Goal: Transaction & Acquisition: Purchase product/service

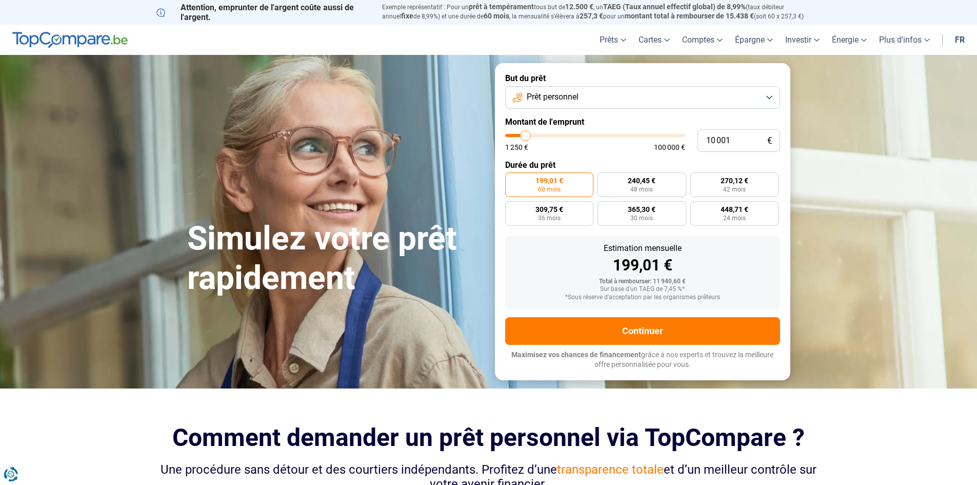
click at [578, 94] on span "Prêt personnel" at bounding box center [553, 96] width 52 height 11
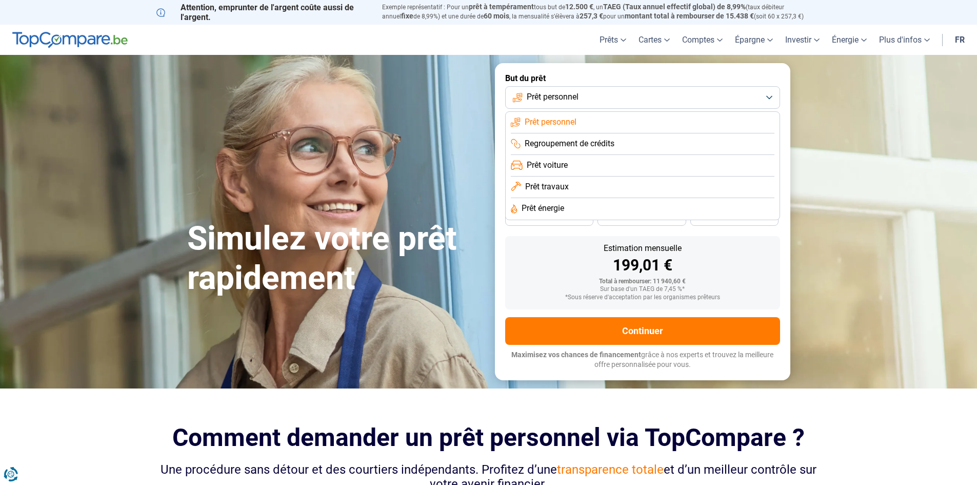
click at [563, 142] on span "Regroupement de crédits" at bounding box center [570, 143] width 90 height 11
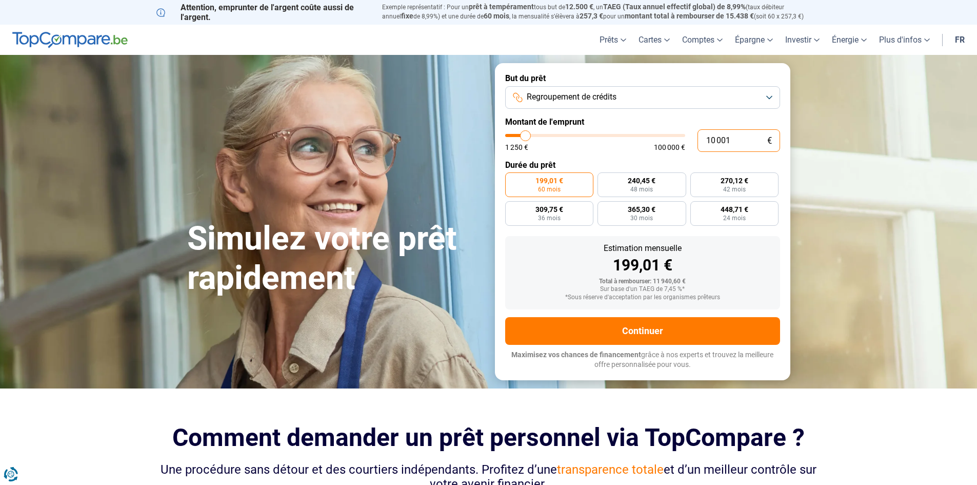
click at [715, 139] on input "10 001" at bounding box center [738, 140] width 83 height 23
type input "1 001"
type input "1250"
type input "1 250"
type input "1250"
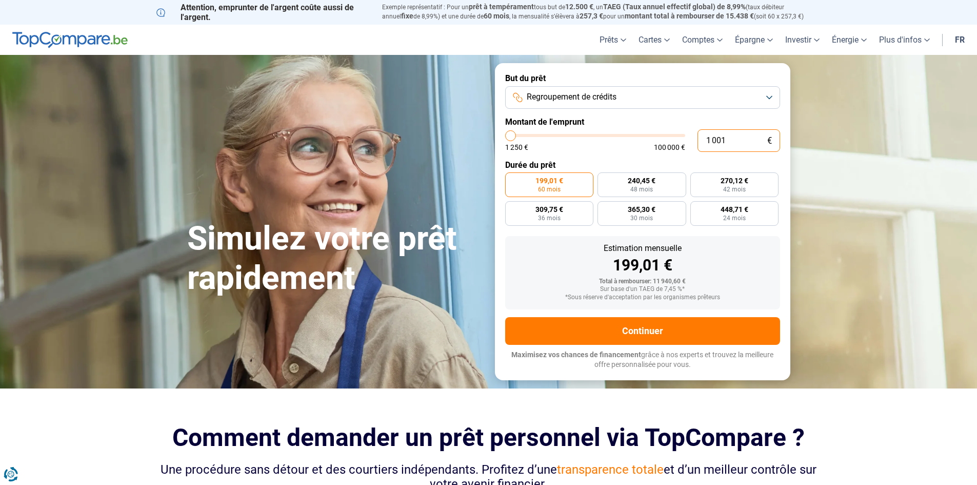
radio input "true"
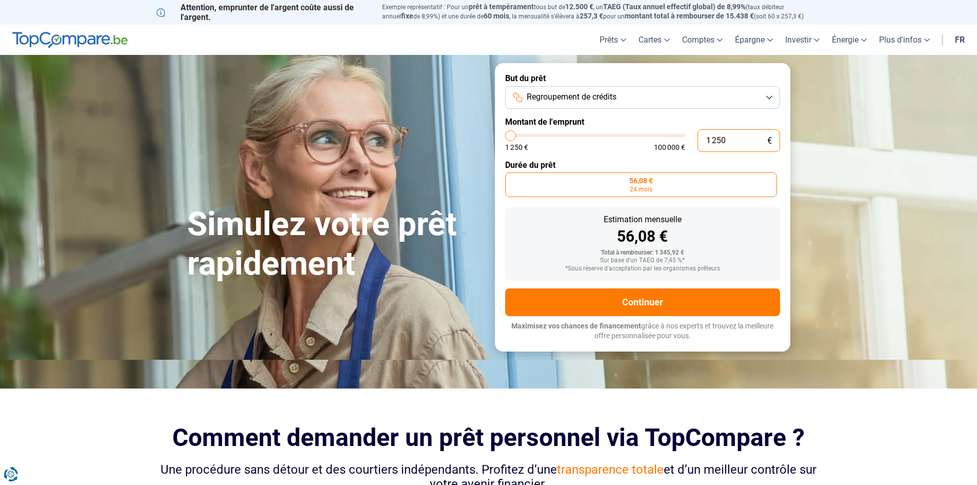
type input "125"
type input "1250"
type input "12"
type input "1250"
type input "1"
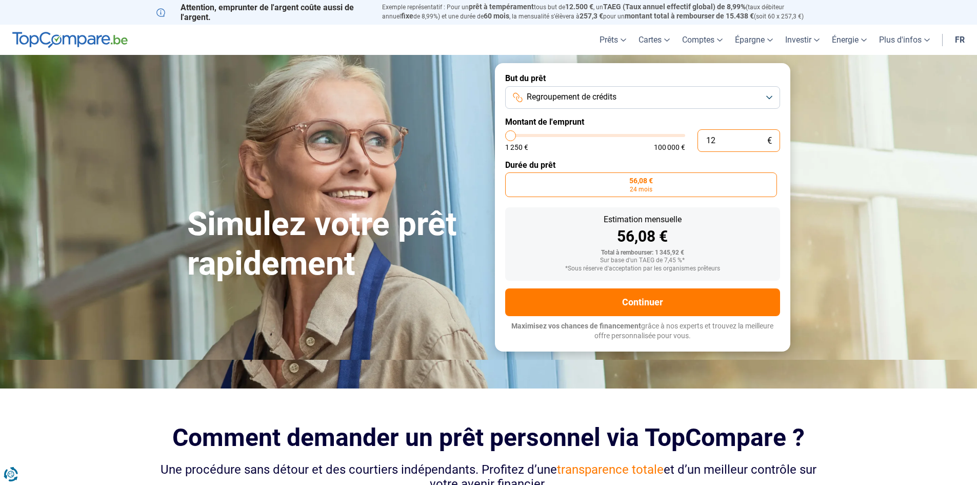
type input "1250"
type input "13"
type input "1250"
type input "135"
type input "1250"
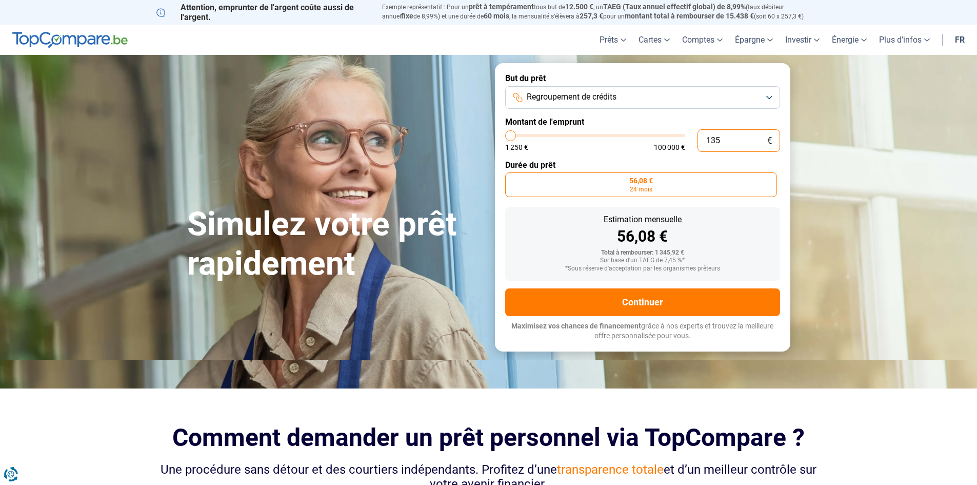
type input "1 350"
type input "1250"
type input "13 500"
type input "13500"
radio input "false"
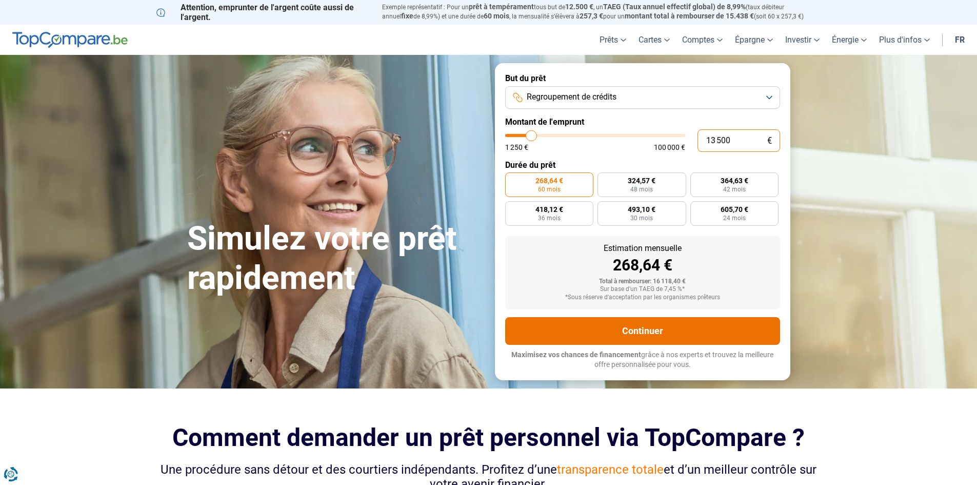
type input "13 500"
click at [643, 329] on button "Continuer" at bounding box center [642, 331] width 275 height 28
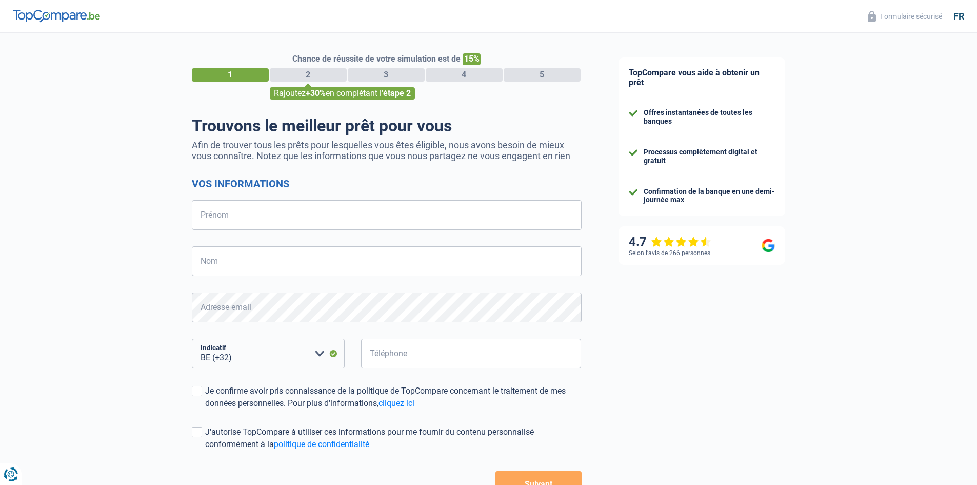
select select "32"
click at [260, 215] on input "Prénom" at bounding box center [387, 215] width 390 height 30
type input "Philippe"
type input "Mahieu"
drag, startPoint x: 411, startPoint y: 358, endPoint x: 417, endPoint y: 356, distance: 6.0
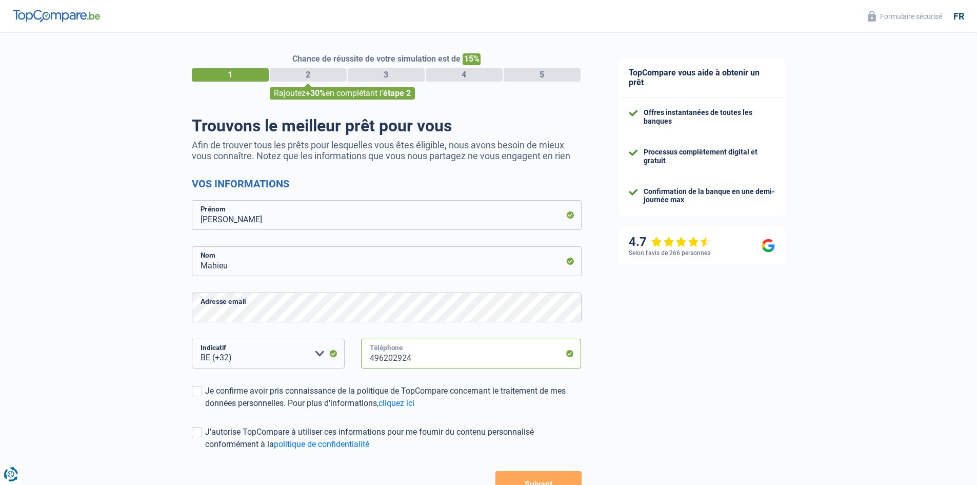
click at [413, 358] on input "496202924" at bounding box center [471, 353] width 220 height 30
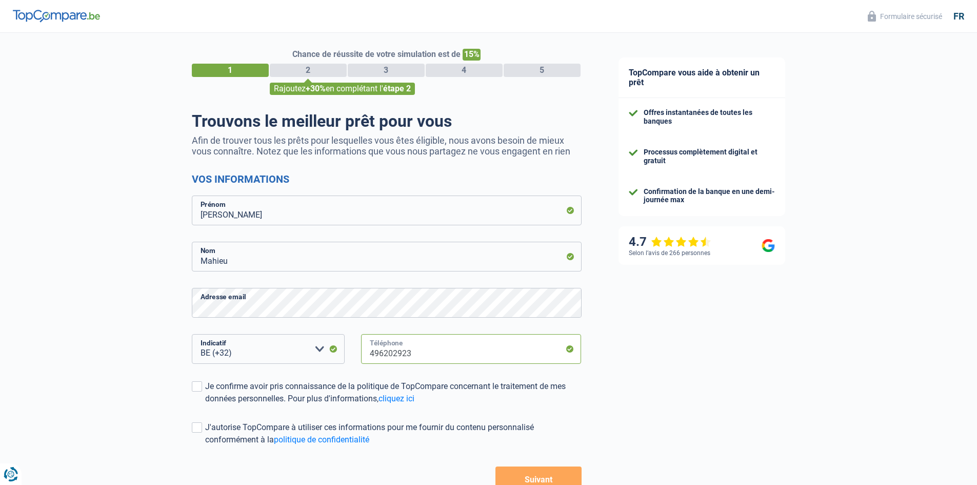
scroll to position [72, 0]
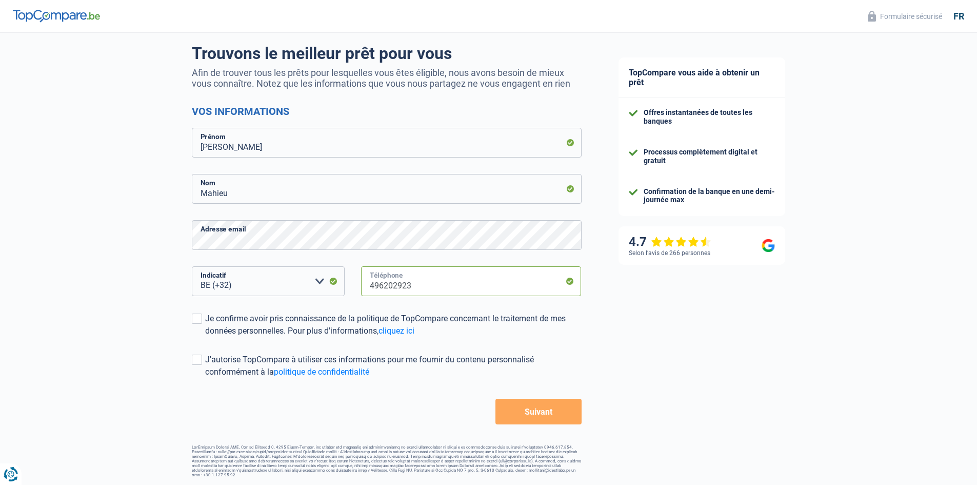
type input "496202923"
click at [188, 315] on div "Chance de réussite de votre simulation est de 15% 1 2 3 4 5 Rajoutez +30% en co…" at bounding box center [300, 218] width 600 height 525
click at [195, 319] on span at bounding box center [197, 318] width 10 height 10
click at [205, 337] on input "Je confirme avoir pris connaissance de la politique de TopCompare concernant le…" at bounding box center [205, 337] width 0 height 0
click at [196, 360] on span at bounding box center [197, 359] width 10 height 10
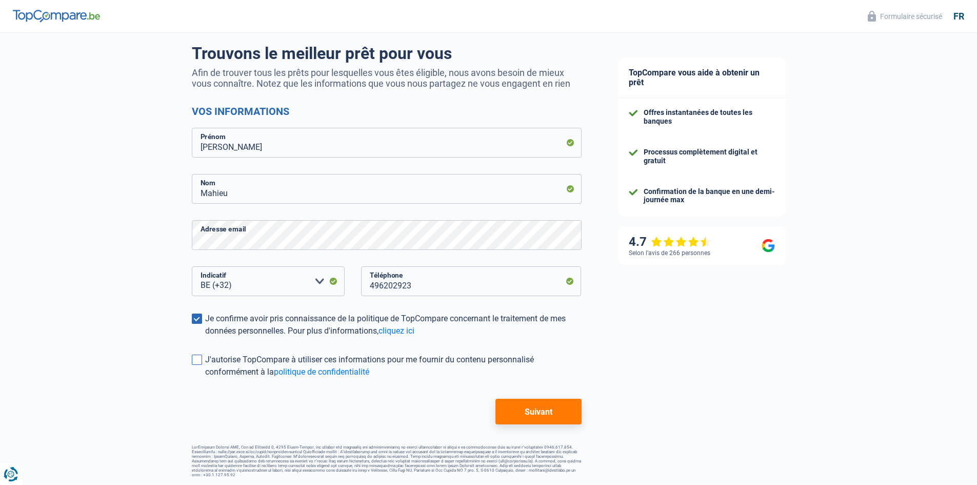
click at [205, 378] on input "J'autorise TopCompare à utiliser ces informations pour me fournir du contenu pe…" at bounding box center [205, 378] width 0 height 0
click at [533, 410] on button "Suivant" at bounding box center [538, 411] width 86 height 26
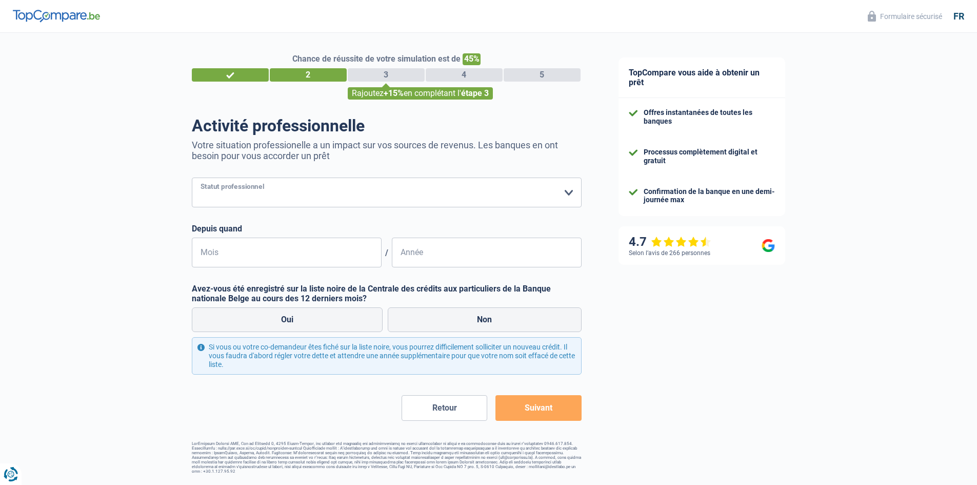
click at [275, 190] on select "Ouvrier Employé privé Employé public Invalide Indépendant Pensionné Chômeur Mut…" at bounding box center [387, 192] width 390 height 30
select select "publicEmployee"
click at [192, 178] on select "Ouvrier Employé privé Employé public Invalide Indépendant Pensionné Chômeur Mut…" at bounding box center [387, 192] width 390 height 30
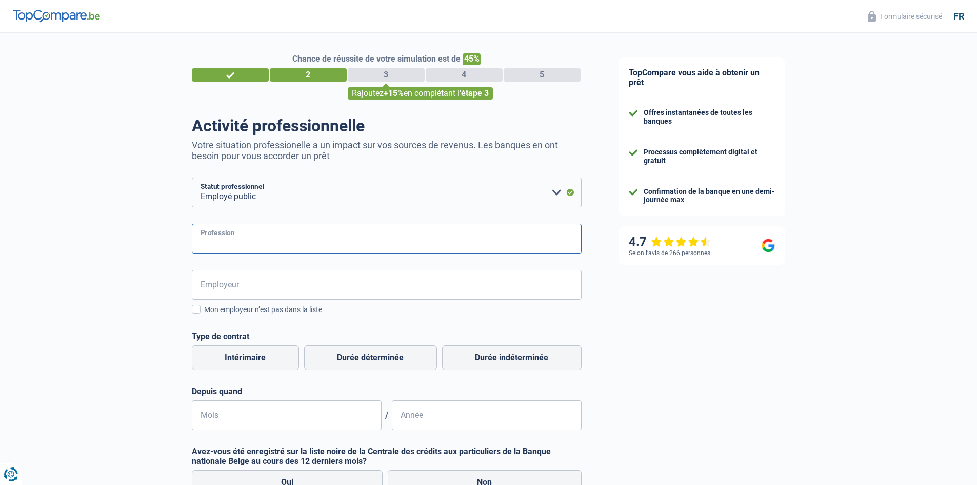
click at [263, 239] on input "Profession" at bounding box center [387, 239] width 390 height 30
type input "fonctionnaire"
click at [251, 285] on input "Employeur" at bounding box center [387, 285] width 390 height 30
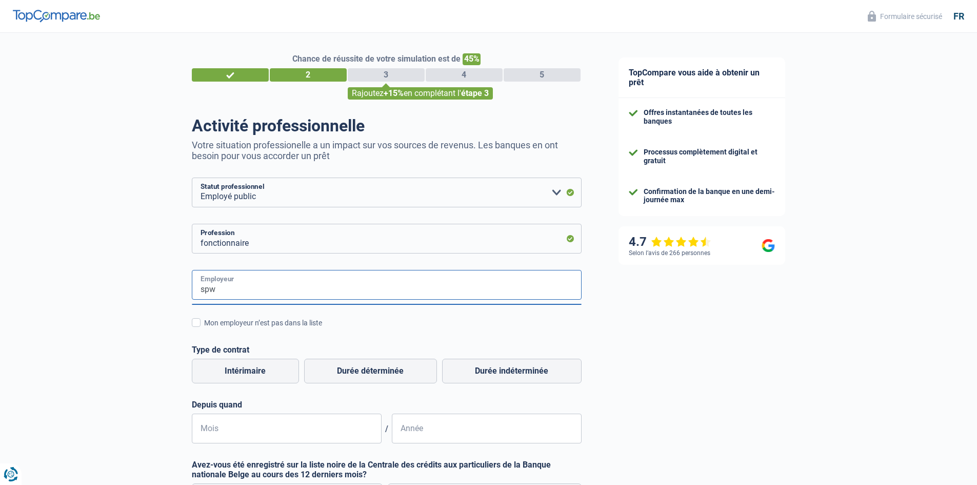
click at [231, 286] on input "spw" at bounding box center [387, 285] width 390 height 30
type input "s"
click at [234, 289] on input "Employeur" at bounding box center [387, 285] width 390 height 30
type input "ser"
click at [237, 284] on input "ser" at bounding box center [387, 285] width 390 height 30
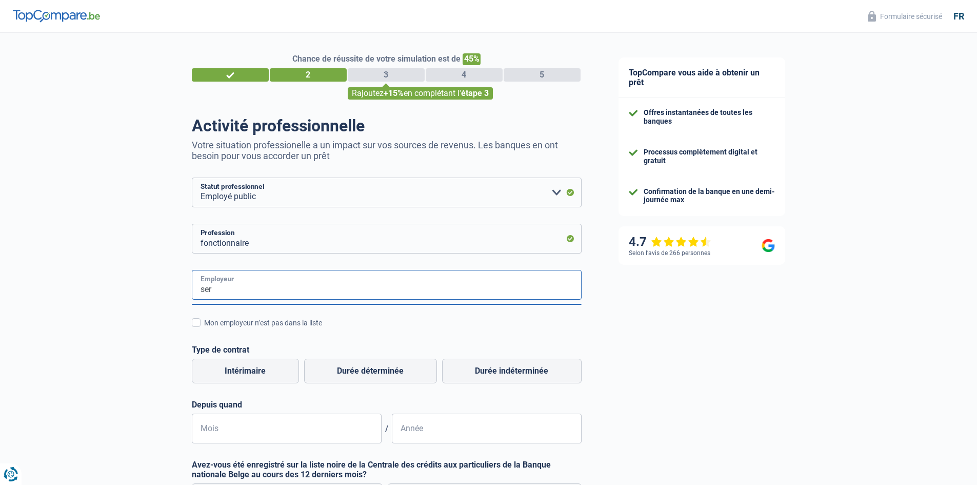
click at [237, 285] on input "ser" at bounding box center [387, 285] width 390 height 30
click at [236, 285] on input "ser" at bounding box center [387, 285] width 390 height 30
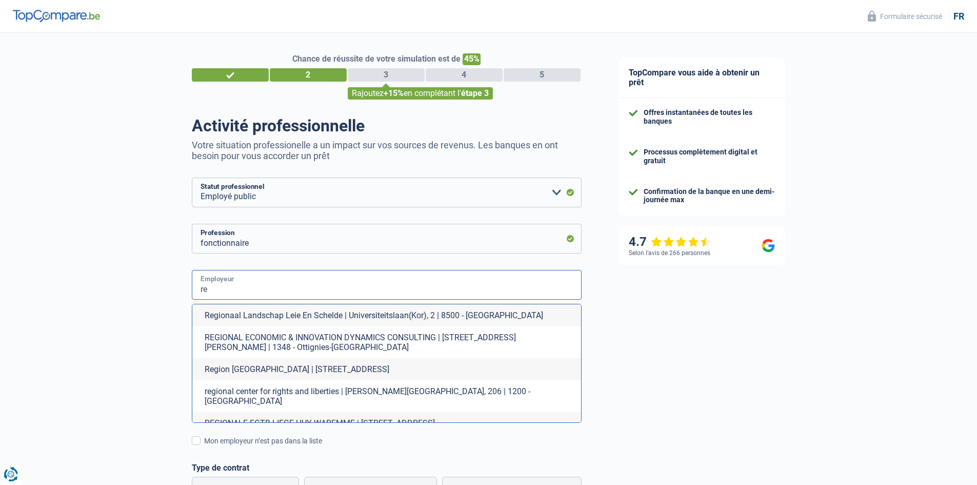
type input "r"
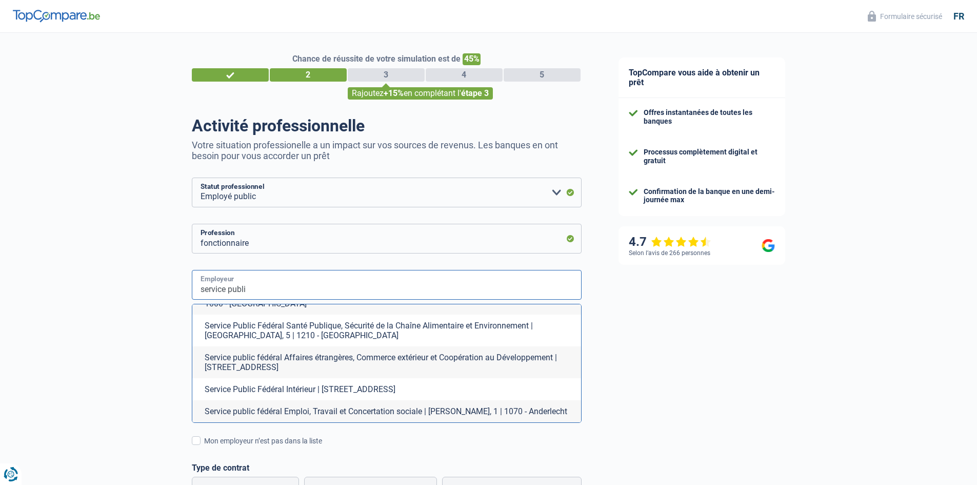
click at [276, 286] on input "service publi" at bounding box center [387, 285] width 390 height 30
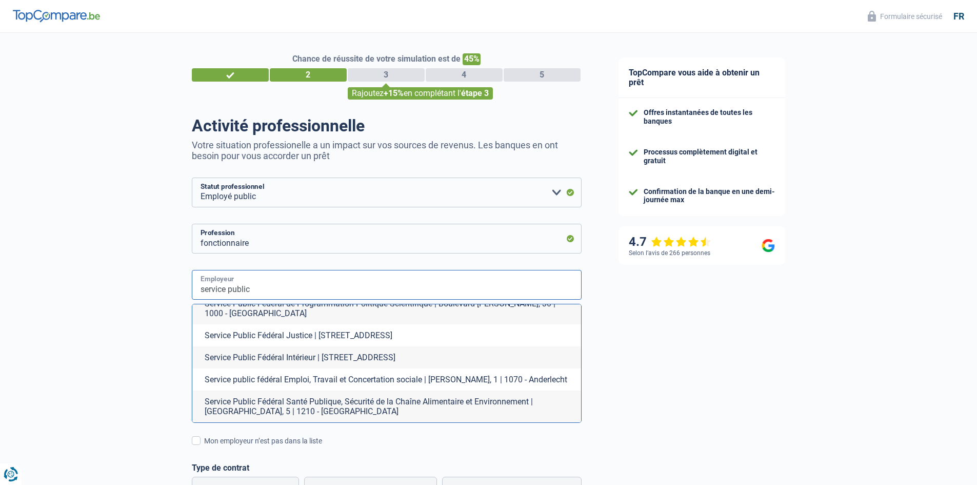
type input "service public"
click at [163, 314] on div "Chance de réussite de votre simulation est de 45% 1 2 3 4 5 Rajoutez +15% en co…" at bounding box center [300, 400] width 600 height 742
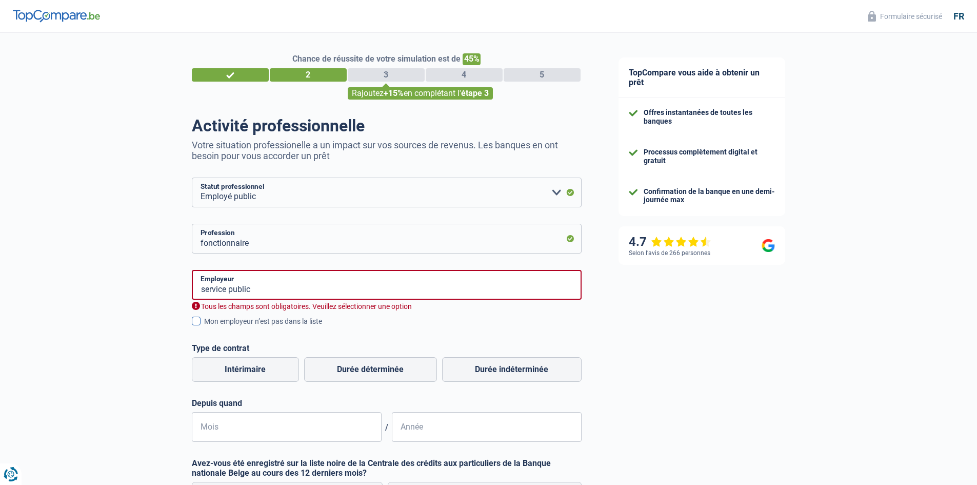
click at [197, 320] on span at bounding box center [196, 320] width 9 height 9
click at [204, 327] on input "Mon employeur n’est pas dans la liste" at bounding box center [204, 327] width 0 height 0
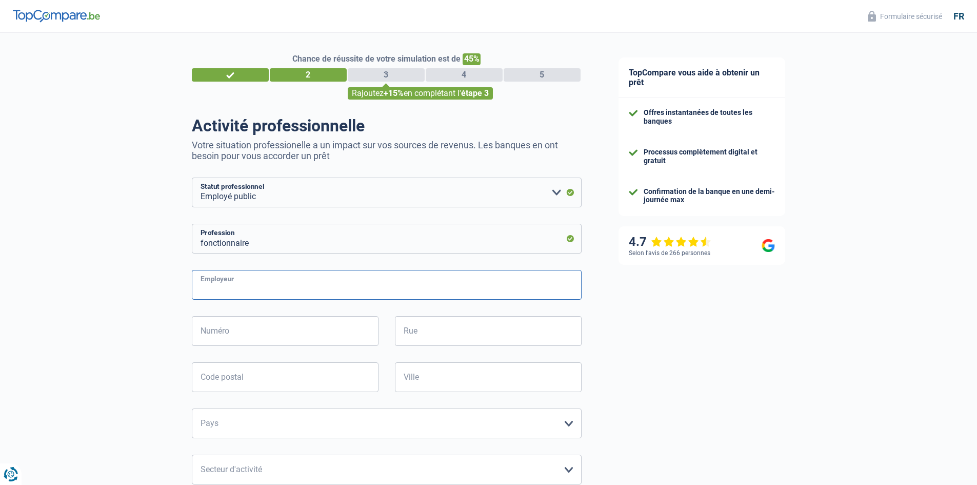
click at [241, 285] on input "Employeur" at bounding box center [387, 285] width 390 height 30
type input "Service Public de Wallonie"
click at [252, 331] on input "Numéro" at bounding box center [285, 331] width 187 height 30
type input "8"
click at [421, 330] on input "Rue" at bounding box center [488, 331] width 187 height 30
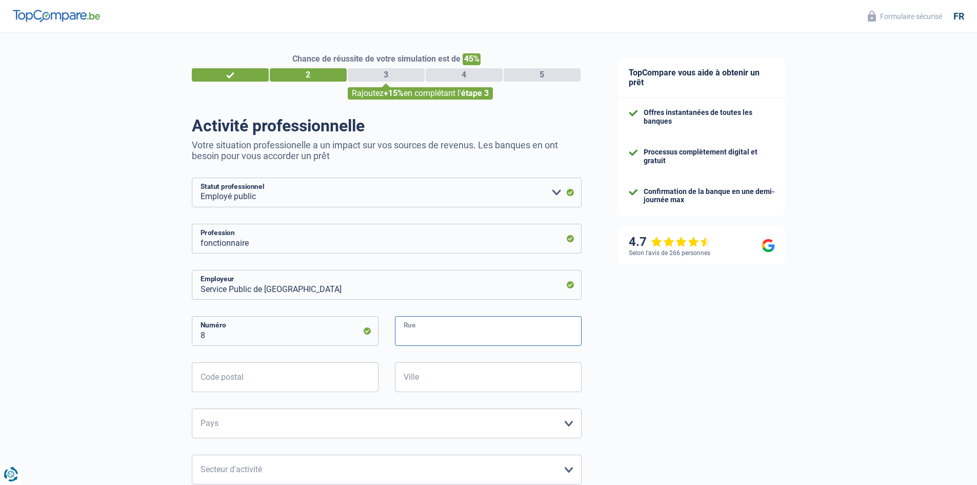
click at [434, 335] on input "Rue" at bounding box center [488, 331] width 187 height 30
click at [283, 382] on input "Code postal" at bounding box center [285, 377] width 187 height 30
click at [292, 379] on input "Code postal" at bounding box center [285, 377] width 187 height 30
click at [420, 331] on input "Rue" at bounding box center [488, 331] width 187 height 30
type input "place Joséphine charlotte"
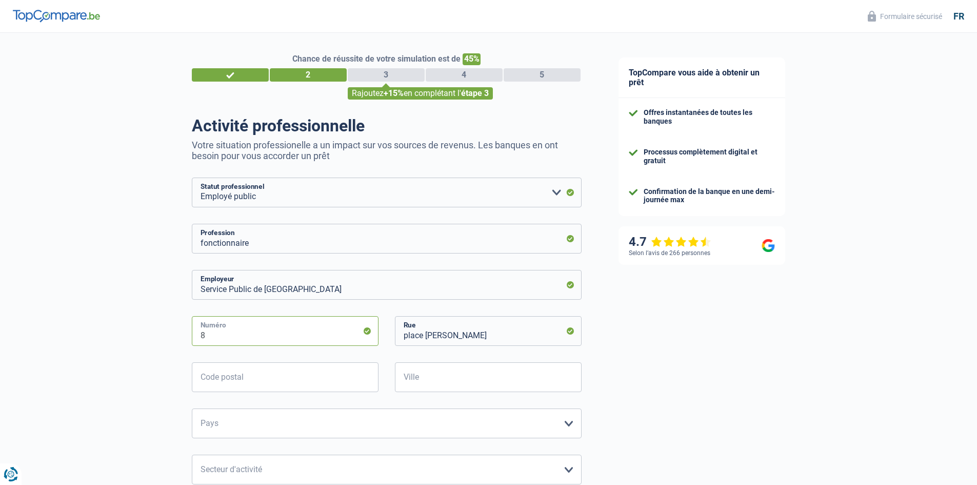
click at [249, 341] on input "8" at bounding box center [285, 331] width 187 height 30
type input "2"
click at [264, 377] on input "Code postal" at bounding box center [285, 377] width 187 height 30
type input "7"
type input "5100"
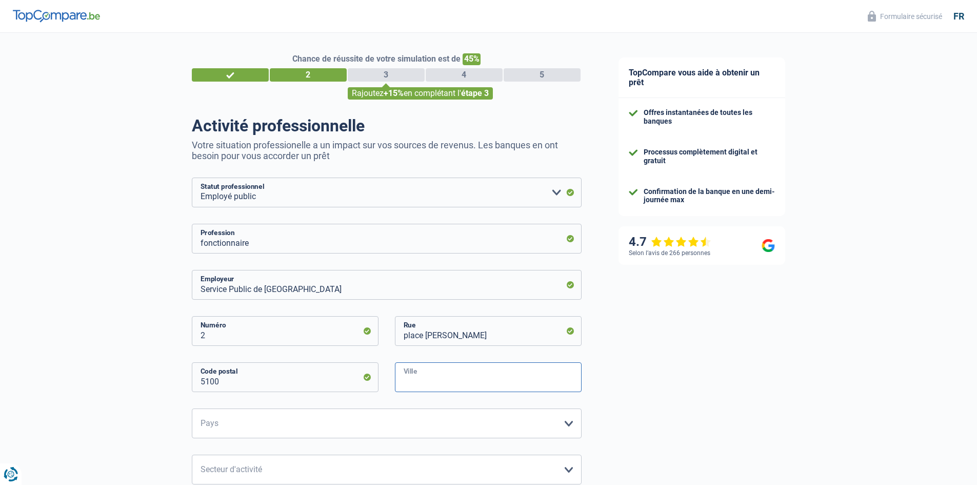
click at [461, 378] on input "Ville" at bounding box center [488, 377] width 187 height 30
click at [453, 382] on input "Ville" at bounding box center [488, 377] width 187 height 30
type input "Namur"
click at [647, 354] on div "TopCompare vous aide à obtenir un prêt Offres instantanées de toutes les banque…" at bounding box center [788, 423] width 377 height 780
click at [468, 419] on select "Belgique France Allemagne Italie Luxembourg Pays-Bas Espagne Suisse Veuillez sé…" at bounding box center [387, 423] width 390 height 30
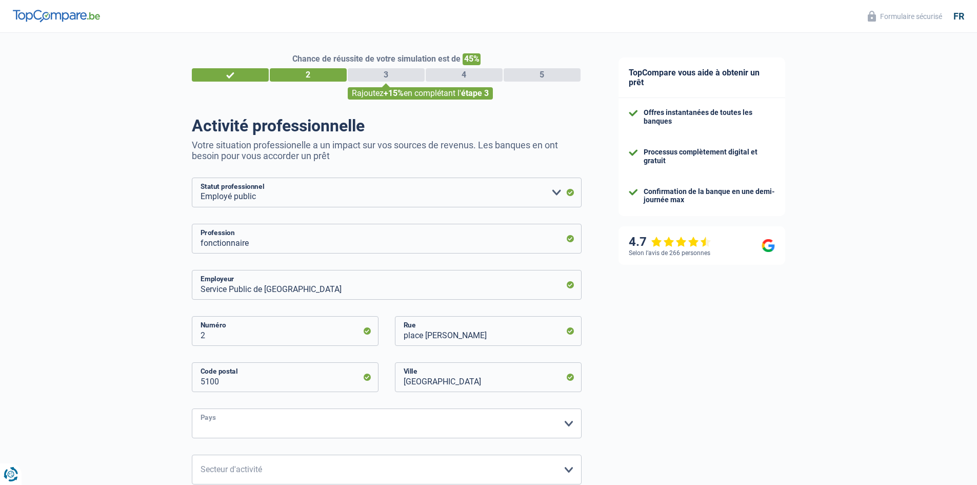
click at [280, 423] on select "Belgique France Allemagne Italie Luxembourg Pays-Bas Espagne Suisse Veuillez sé…" at bounding box center [387, 423] width 390 height 30
click at [291, 426] on select "Belgique France Allemagne Italie Luxembourg Pays-Bas Espagne Suisse Veuillez sé…" at bounding box center [387, 423] width 390 height 30
select select "BE"
click at [192, 409] on select "Belgique France Allemagne Italie Luxembourg Pays-Bas Espagne Suisse Veuillez sé…" at bounding box center [387, 423] width 390 height 30
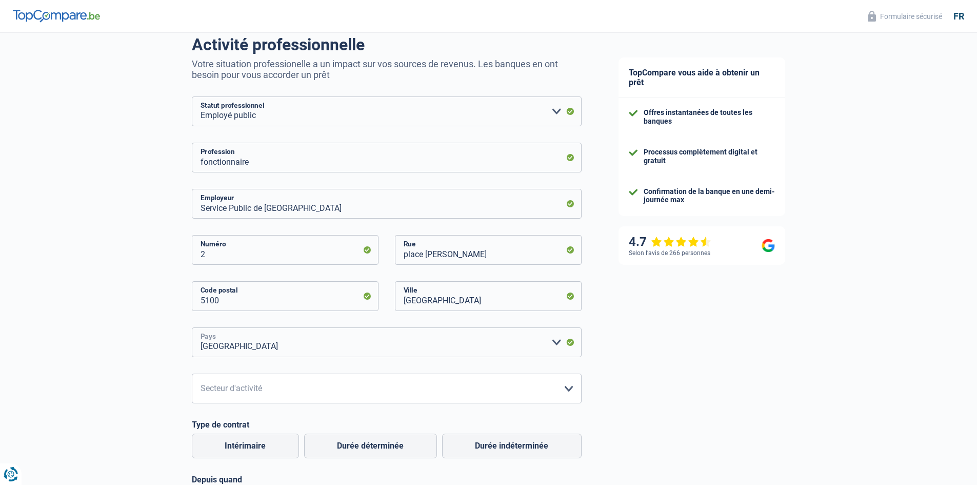
scroll to position [171, 0]
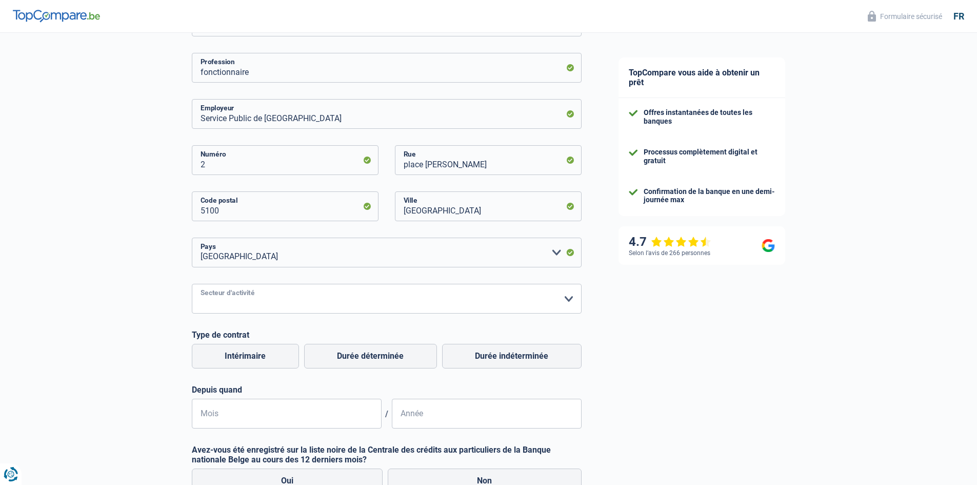
click at [291, 297] on select "Agriculture/Pêche Industrie Horeca Courier/Fitness/Taxi Construction Banques/As…" at bounding box center [387, 299] width 390 height 30
select select "industry"
click at [192, 285] on select "Agriculture/Pêche Industrie Horeca Courier/Fitness/Taxi Construction Banques/As…" at bounding box center [387, 299] width 390 height 30
click at [519, 355] on label "Durée indéterminée" at bounding box center [511, 356] width 139 height 25
click at [519, 355] on input "Durée indéterminée" at bounding box center [511, 356] width 139 height 25
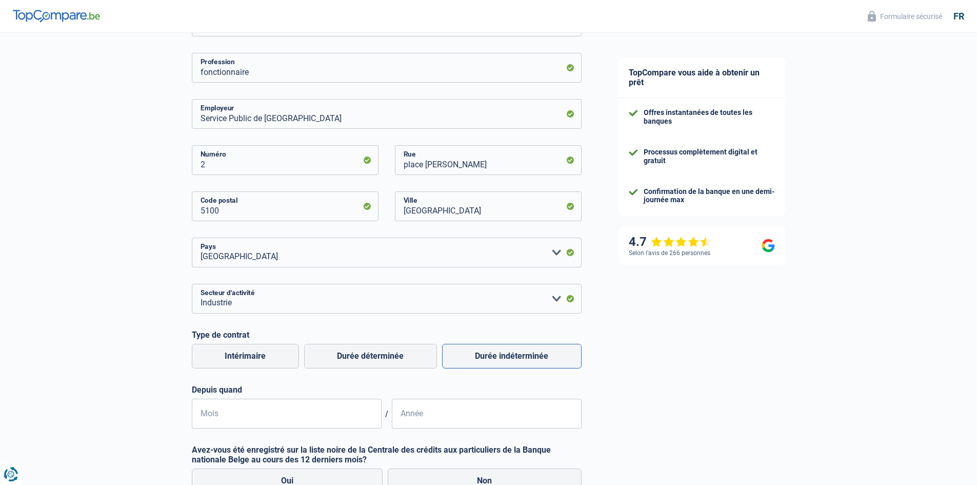
radio input "true"
click at [250, 416] on input "Mois" at bounding box center [287, 413] width 190 height 30
type input "07"
type input "1982"
click at [641, 405] on div "TopCompare vous aide à obtenir un prêt Offres instantanées de toutes les banque…" at bounding box center [788, 252] width 377 height 780
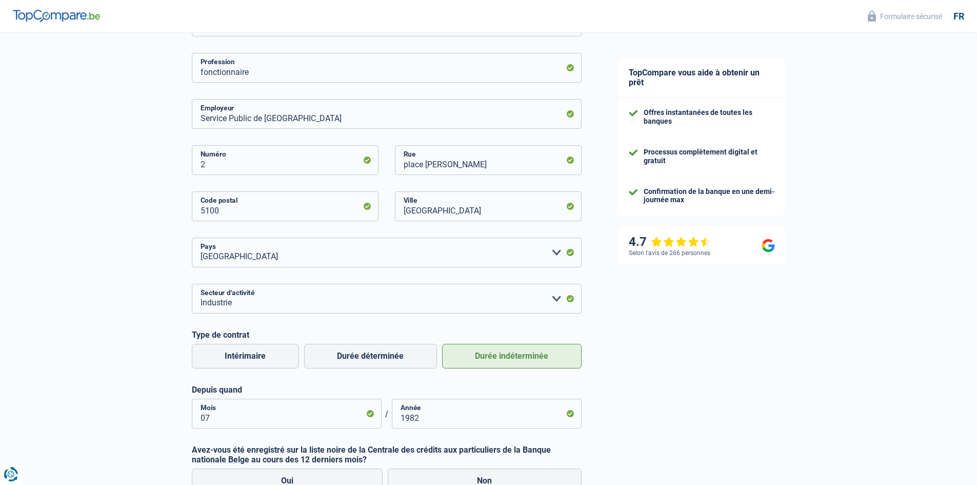
scroll to position [328, 0]
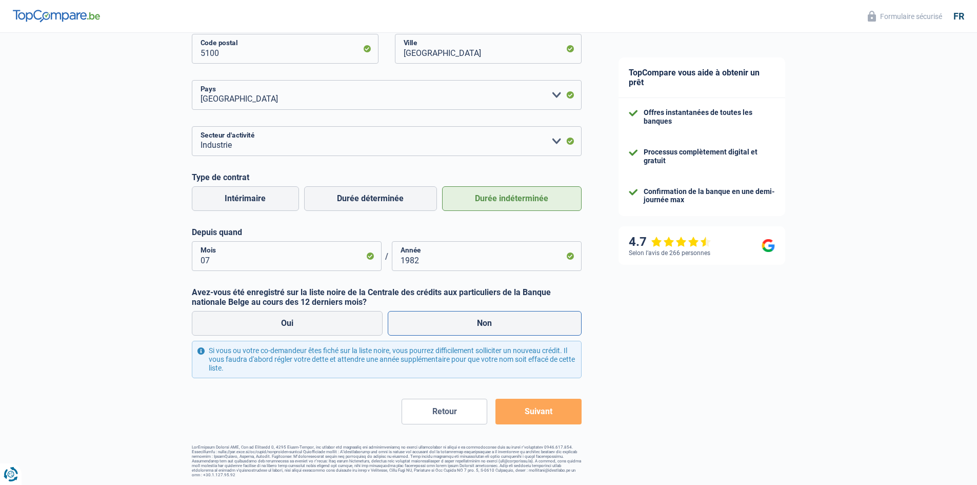
click at [480, 320] on label "Non" at bounding box center [485, 323] width 194 height 25
click at [480, 320] on input "Non" at bounding box center [485, 323] width 194 height 25
radio input "true"
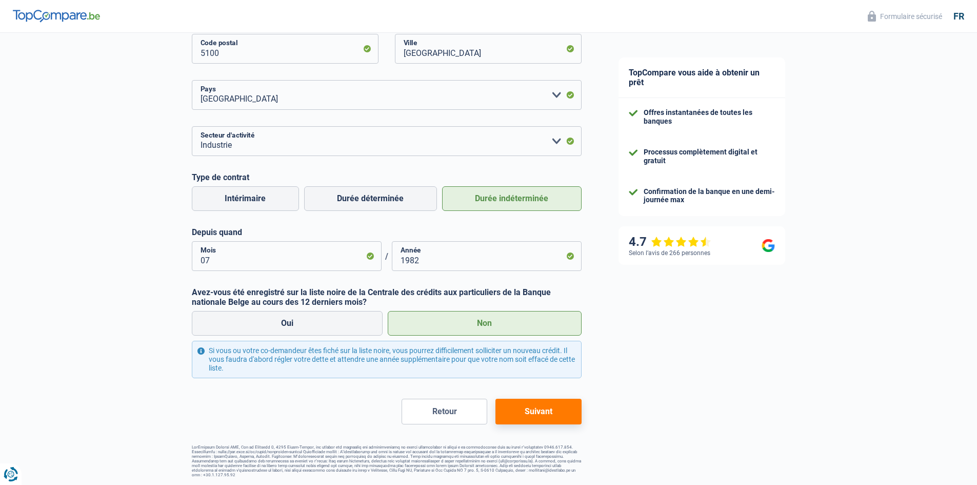
click at [531, 407] on button "Suivant" at bounding box center [538, 411] width 86 height 26
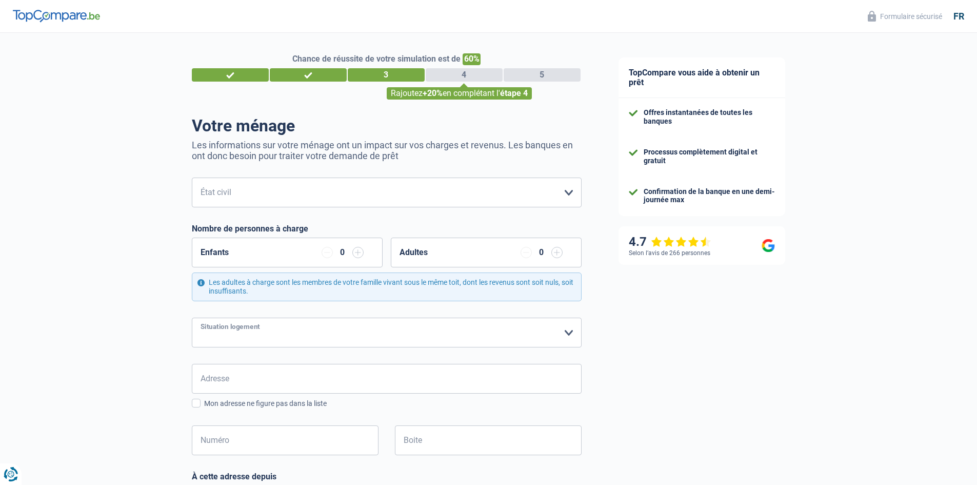
click at [260, 332] on select "Locataire Propriétaire avec prêt hypothécaire Propriétaire sans prêt hypothécai…" at bounding box center [387, 332] width 390 height 30
select select "liveWithParents"
click at [192, 318] on select "Locataire Propriétaire avec prêt hypothécaire Propriétaire sans prêt hypothécai…" at bounding box center [387, 332] width 390 height 30
click at [243, 380] on input "Adresse" at bounding box center [387, 379] width 390 height 30
type input "Rue d Amérique 90"
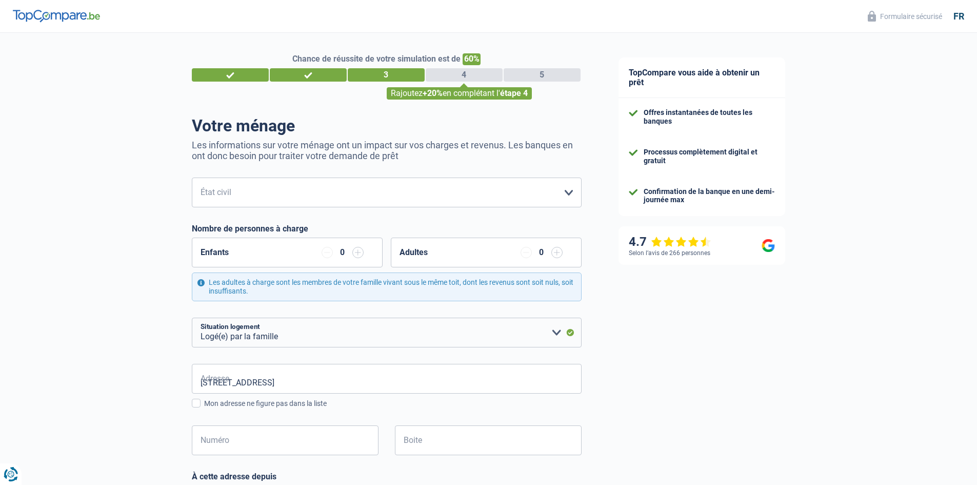
type input "Belgique"
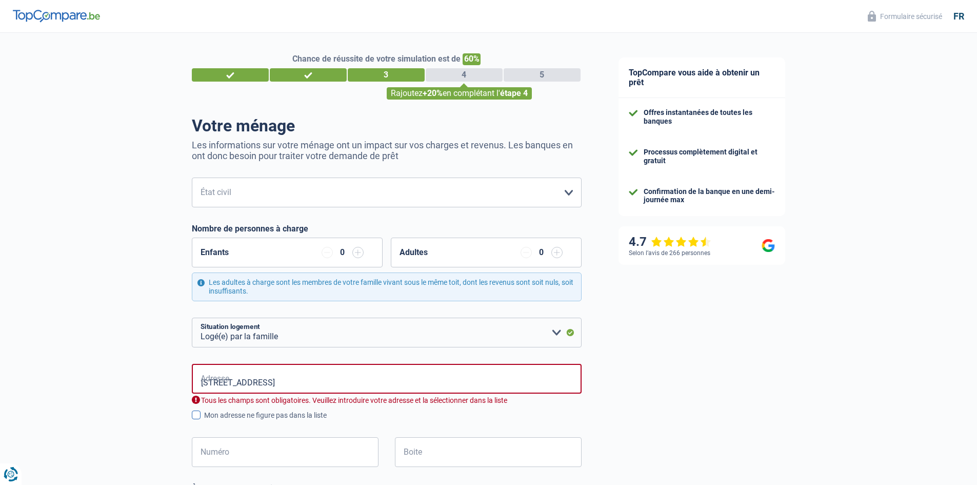
type input "Belgique"
click at [275, 381] on input "Rue d Amérique 90" at bounding box center [387, 379] width 390 height 30
click at [241, 447] on input "Numéro" at bounding box center [285, 452] width 187 height 30
type input "90"
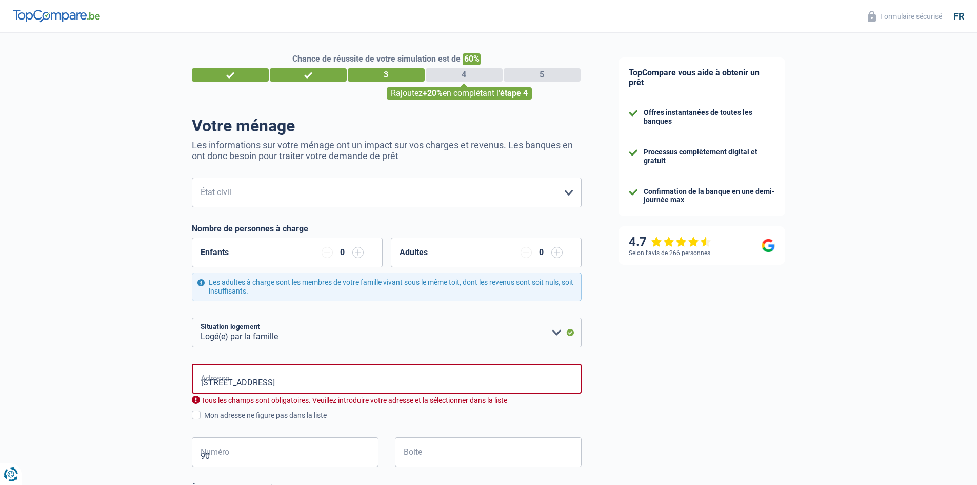
type input "Mons"
click at [444, 449] on input "Boite" at bounding box center [488, 452] width 187 height 30
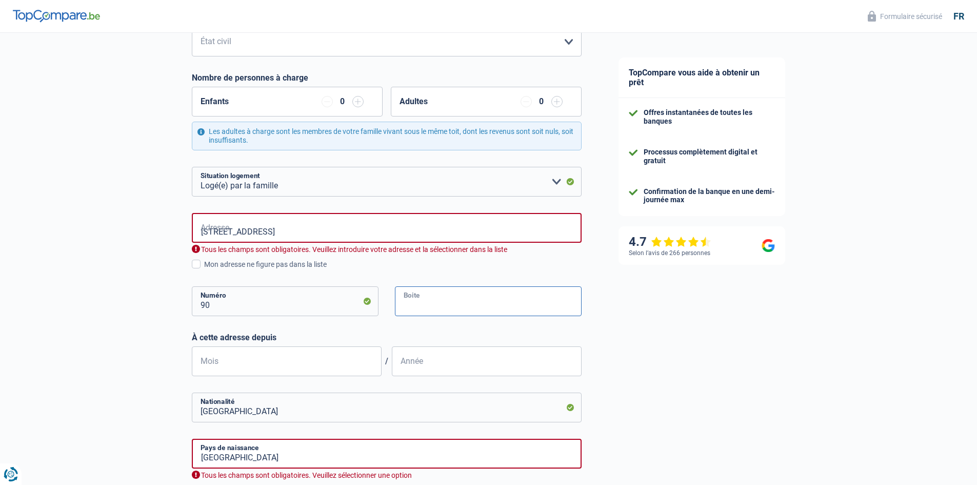
scroll to position [171, 0]
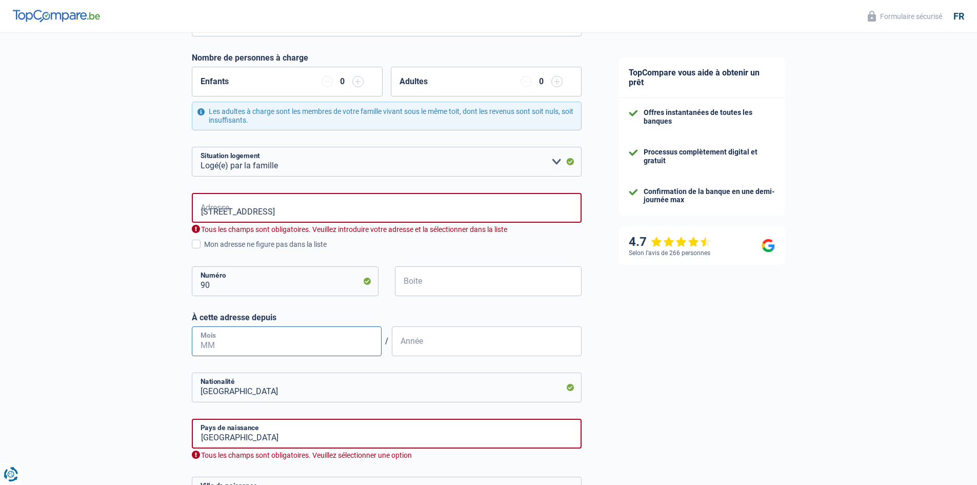
click at [230, 339] on input "Mois" at bounding box center [287, 341] width 190 height 30
click at [270, 209] on input "Rue d Amérique 90" at bounding box center [387, 208] width 390 height 30
click at [349, 237] on div "Rue d'Amérique (O.) 90 Adresse Tous les champs sont obligatoires. Veuillez intr…" at bounding box center [387, 221] width 390 height 57
click at [291, 210] on input "Rue d'Amérique (O.) 90" at bounding box center [387, 208] width 390 height 30
click at [276, 211] on input "Rue d'Amérique (O.) 90" at bounding box center [387, 208] width 390 height 30
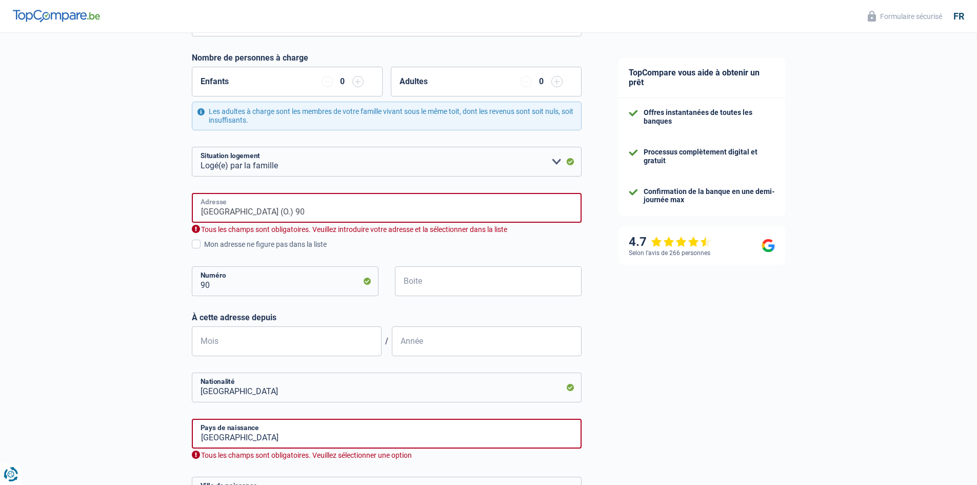
click at [288, 213] on input "Rue d'Amérique (O.) 90" at bounding box center [387, 208] width 390 height 30
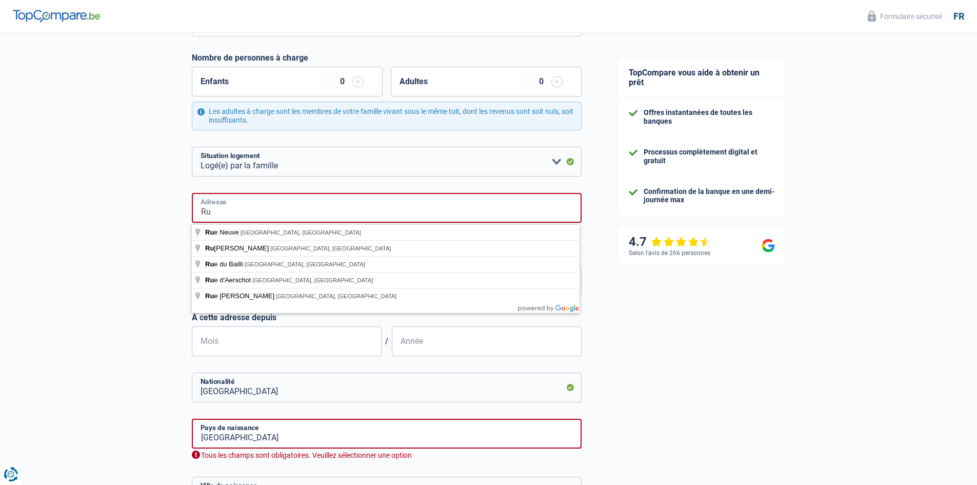
type input "R"
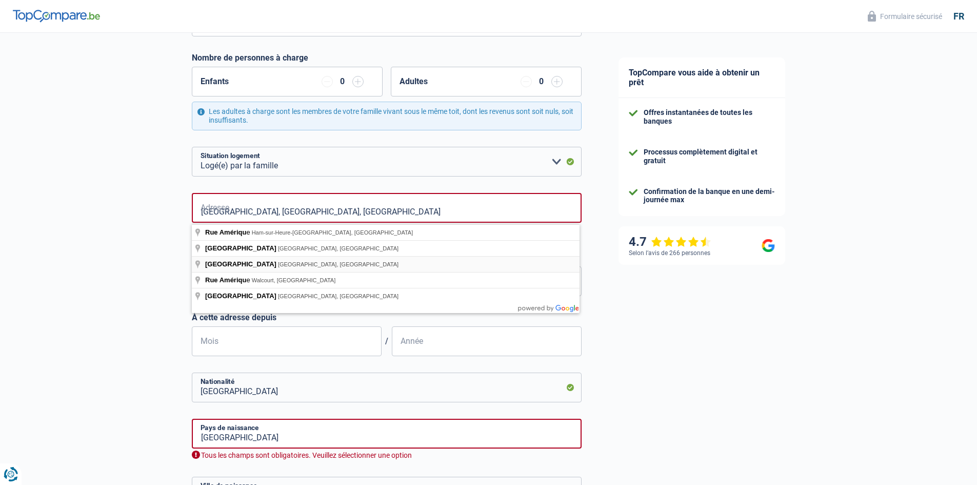
type input "Rue d'Amérique, 7034, Mons, BE"
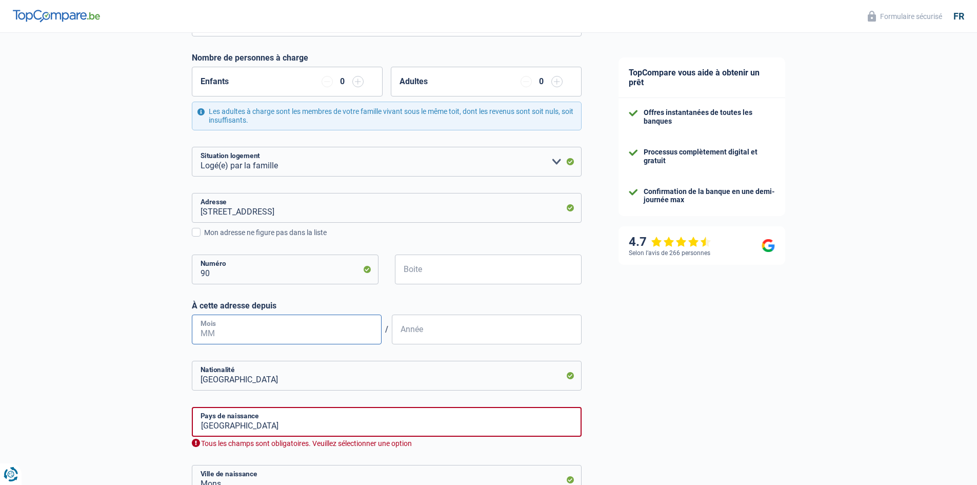
click at [249, 333] on input "Mois" at bounding box center [287, 329] width 190 height 30
type input "1"
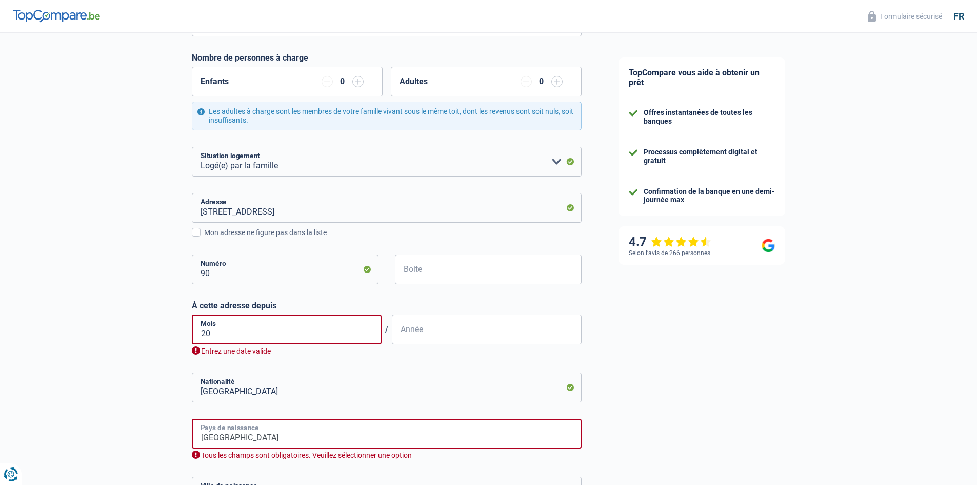
click at [252, 428] on input "Belgique" at bounding box center [387, 433] width 390 height 30
click at [244, 477] on li "Belgique" at bounding box center [386, 480] width 389 height 22
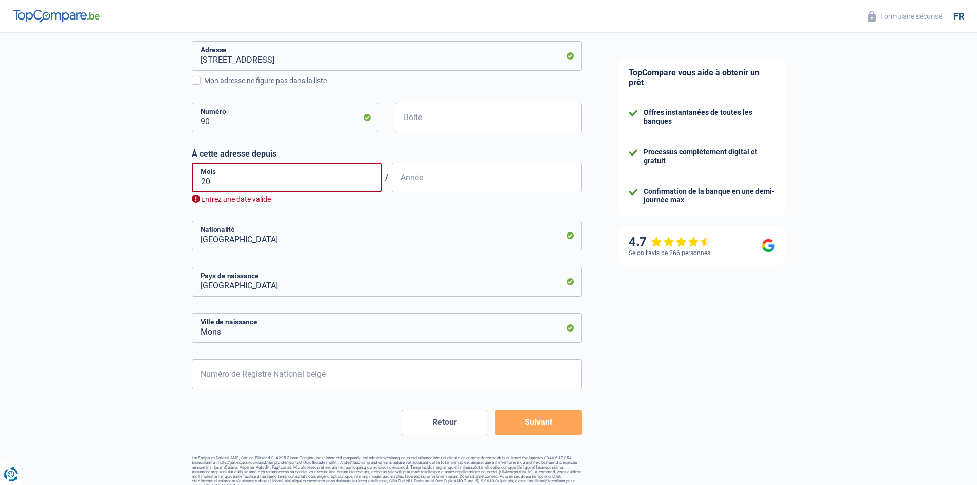
scroll to position [333, 0]
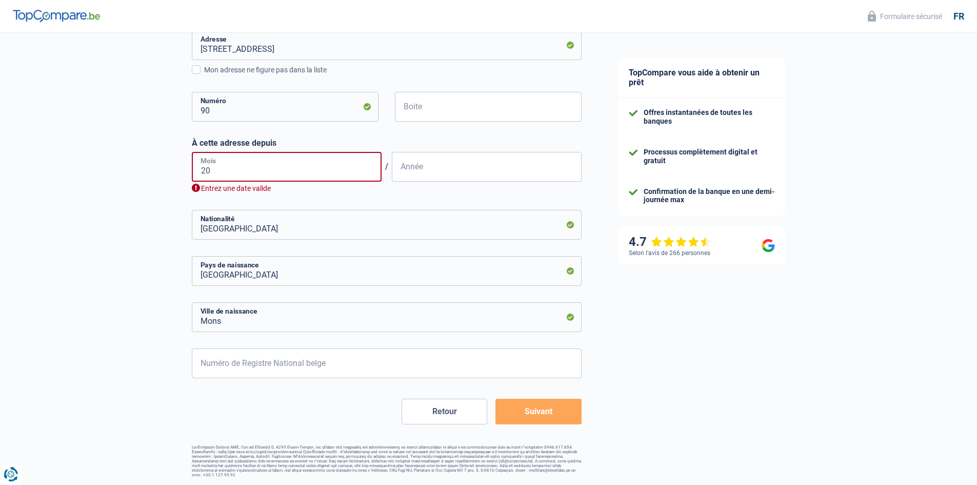
click at [216, 169] on input "20" at bounding box center [287, 167] width 190 height 30
type input "2"
type input "07"
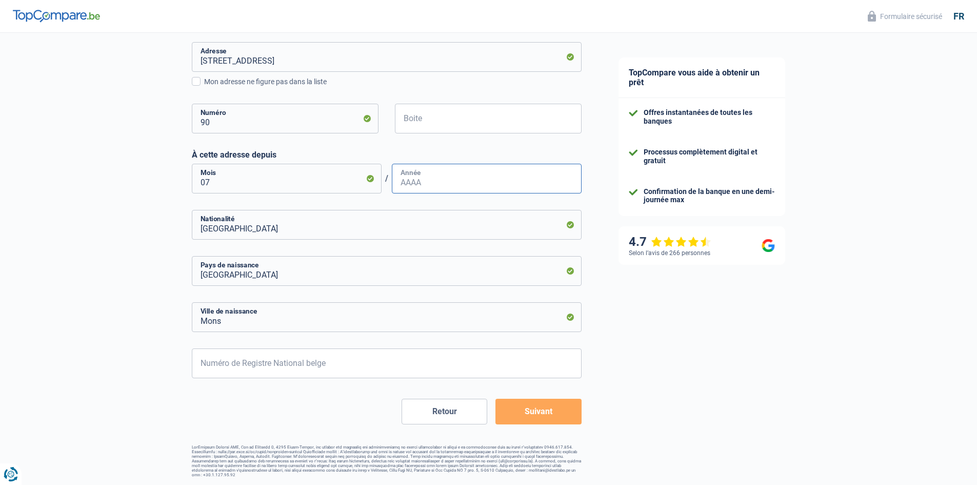
click at [428, 183] on input "Année" at bounding box center [487, 179] width 190 height 30
type input "2008"
click at [228, 365] on input "Numéro de Registre National belge" at bounding box center [387, 363] width 390 height 30
type input "63.07.28-329.09"
click at [539, 410] on button "Suivant" at bounding box center [538, 411] width 86 height 26
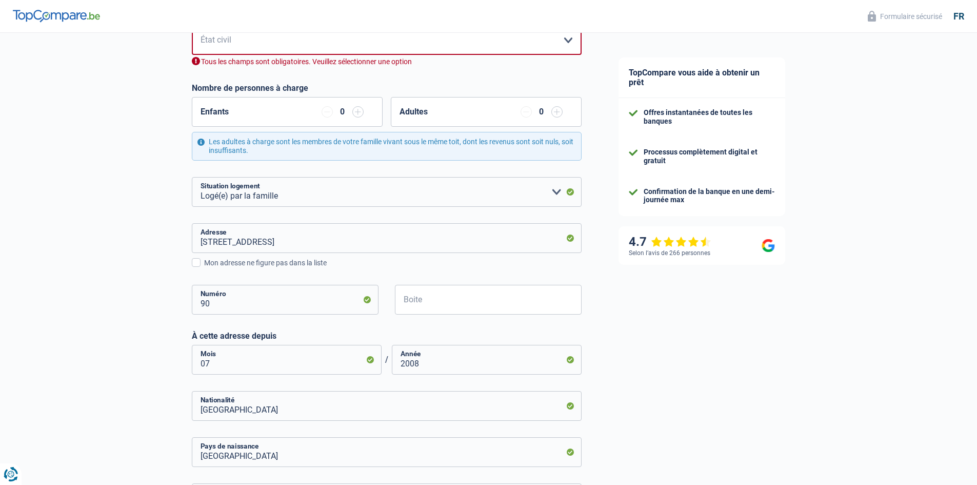
scroll to position [144, 0]
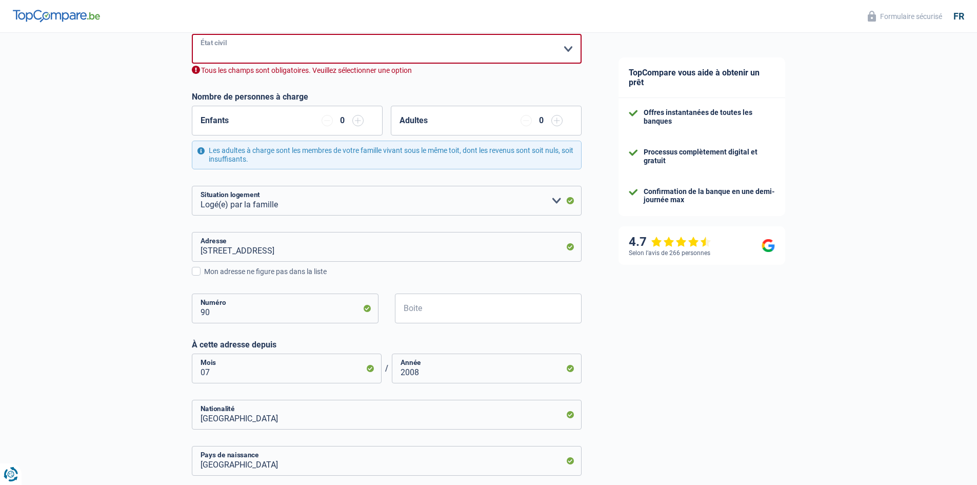
click at [260, 43] on select "Célibataire Marié(e) Cohabitant(e) légal(e) Divorcé(e) Veuf(ve) Séparé (de fait…" at bounding box center [387, 49] width 390 height 30
select select "single"
click at [192, 35] on select "Célibataire Marié(e) Cohabitant(e) légal(e) Divorcé(e) Veuf(ve) Séparé (de fait…" at bounding box center [387, 49] width 390 height 30
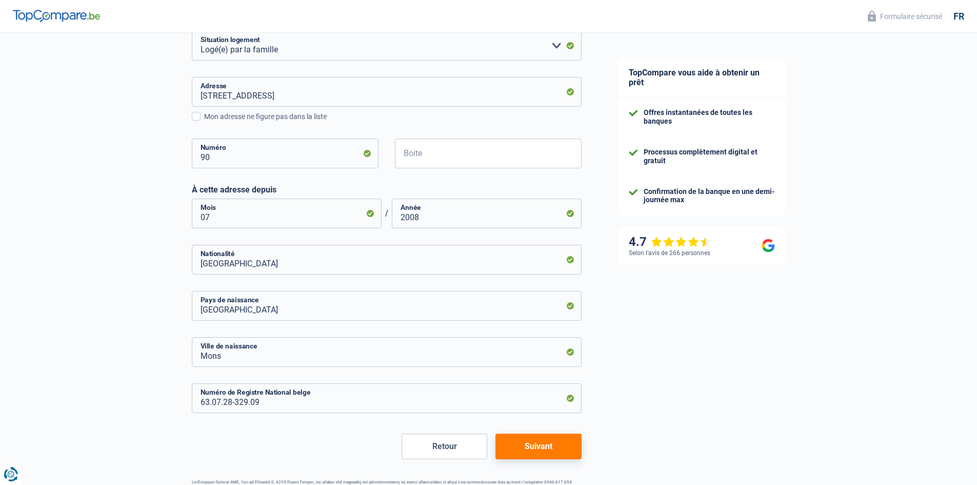
scroll to position [321, 0]
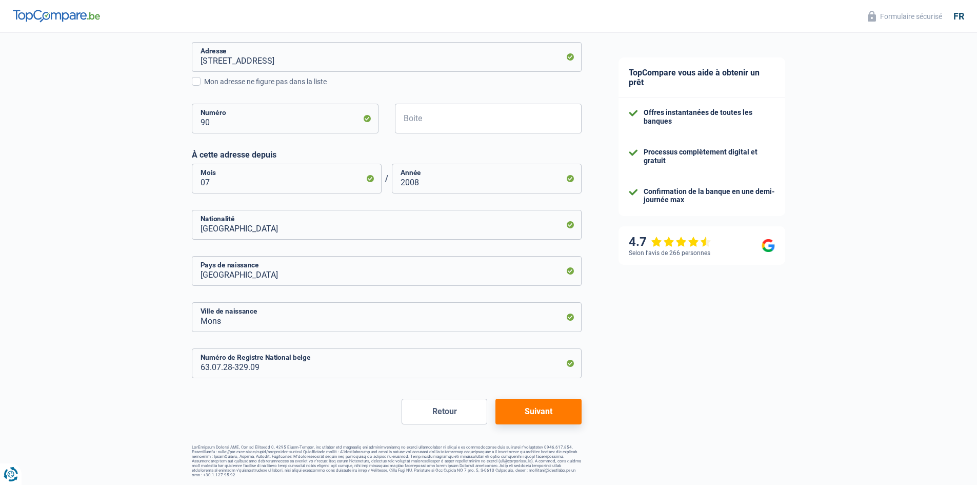
click at [541, 410] on button "Suivant" at bounding box center [538, 411] width 86 height 26
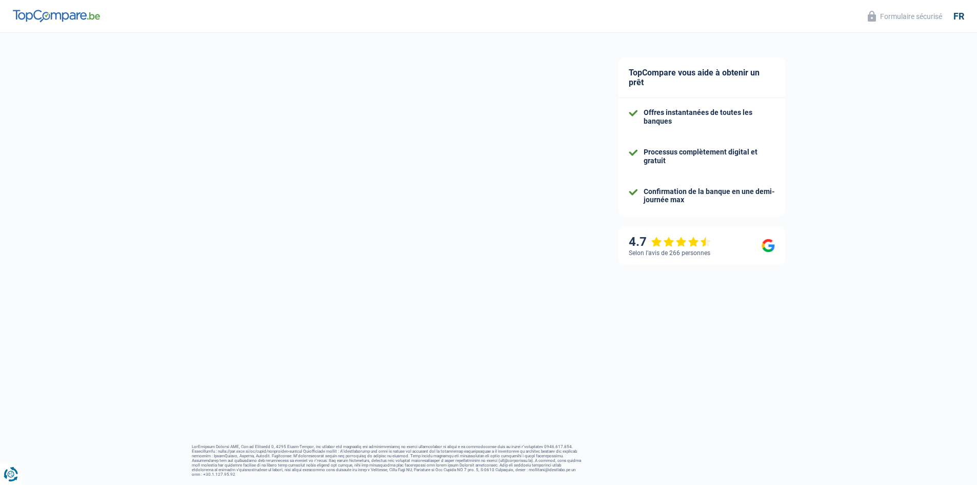
select select "netSalary"
select select "mealVouchers"
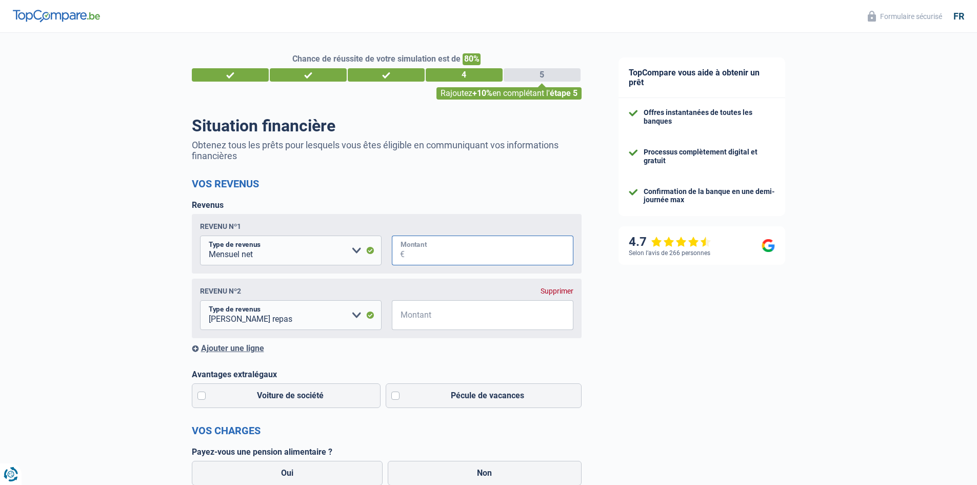
click at [427, 249] on input "Montant" at bounding box center [489, 250] width 169 height 30
type input "2.483"
click at [294, 318] on select "Allocation d'handicap Allocations chômage Allocations familiales Chèques repas …" at bounding box center [291, 315] width 182 height 30
click at [440, 319] on input "Montant" at bounding box center [489, 315] width 169 height 30
type input "100"
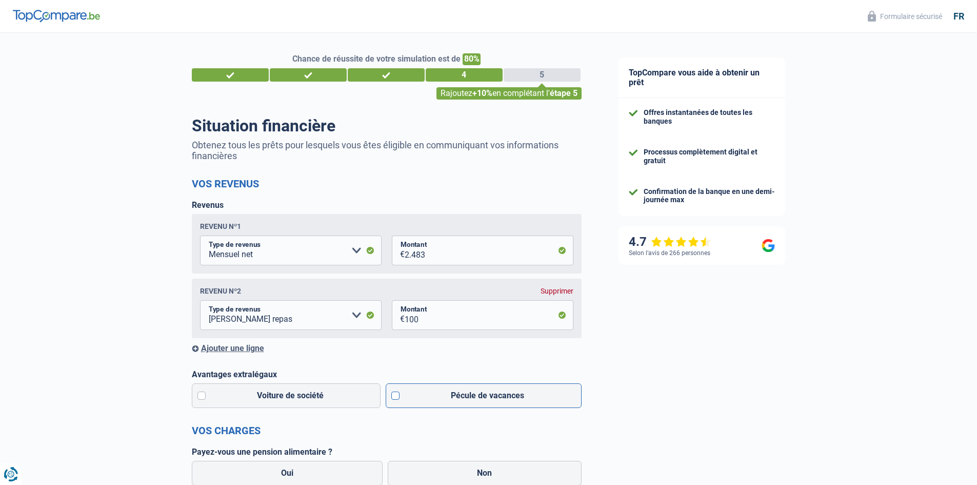
click at [394, 395] on label "Pécule de vacances" at bounding box center [484, 395] width 196 height 25
click at [394, 395] on input "Pécule de vacances" at bounding box center [484, 395] width 196 height 25
checkbox input "true"
click at [202, 396] on label "Voiture de société" at bounding box center [286, 395] width 189 height 25
click at [202, 396] on input "Voiture de société" at bounding box center [286, 395] width 189 height 25
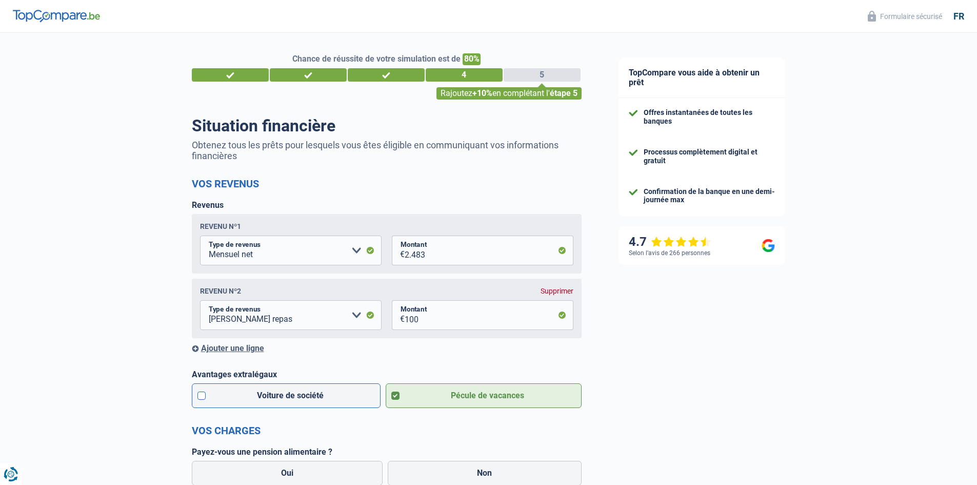
checkbox input "true"
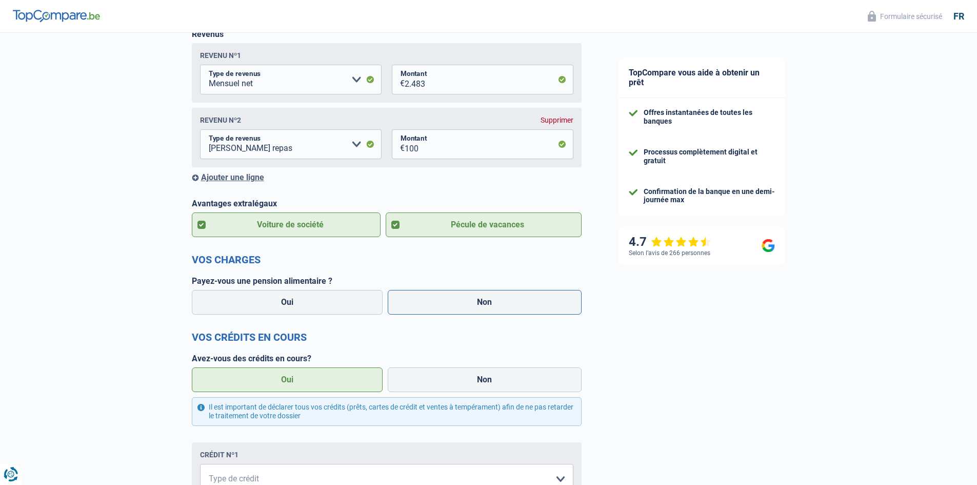
click at [472, 303] on label "Non" at bounding box center [485, 302] width 194 height 25
click at [472, 303] on input "Non" at bounding box center [485, 302] width 194 height 25
radio input "true"
click at [294, 381] on label "Oui" at bounding box center [287, 379] width 191 height 25
click at [294, 381] on input "Oui" at bounding box center [287, 379] width 191 height 25
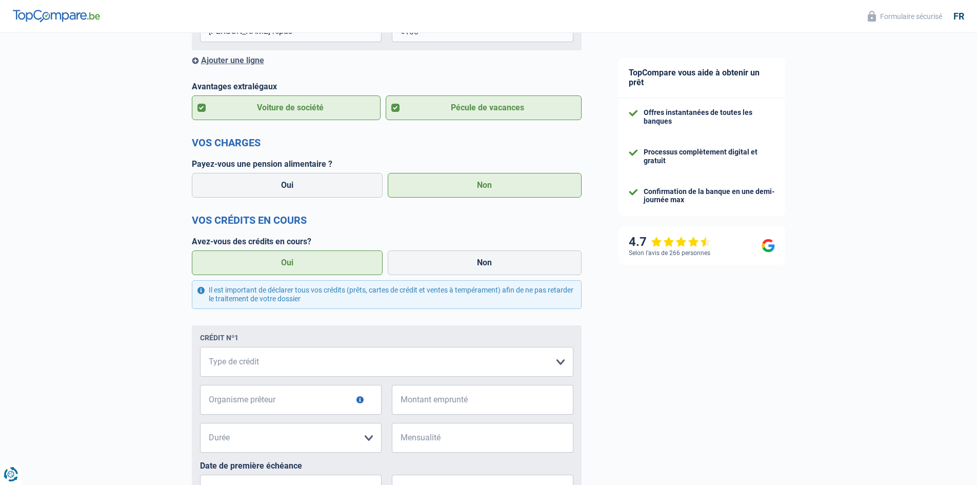
scroll to position [342, 0]
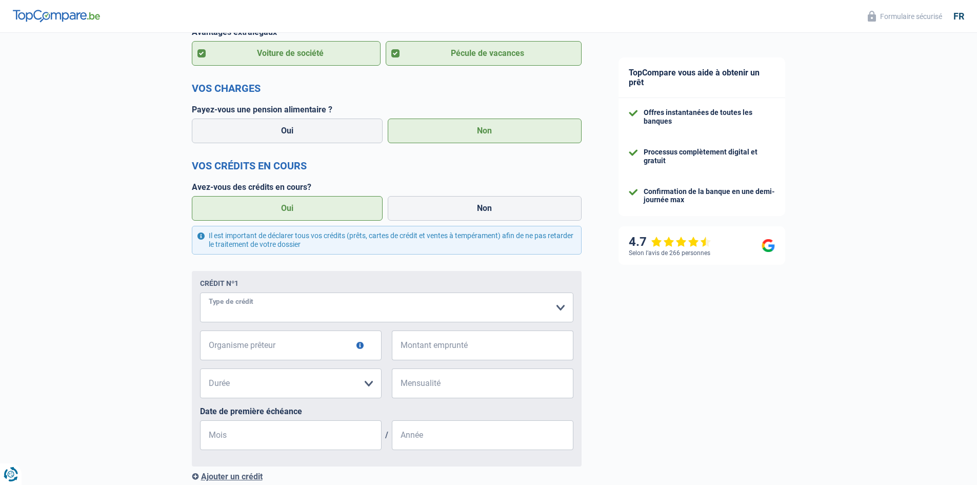
click at [255, 308] on select "Carte ou ouverture de crédit Prêt hypothécaire Vente à tempérament Prêt à tempé…" at bounding box center [386, 307] width 373 height 30
select select "personalLoan"
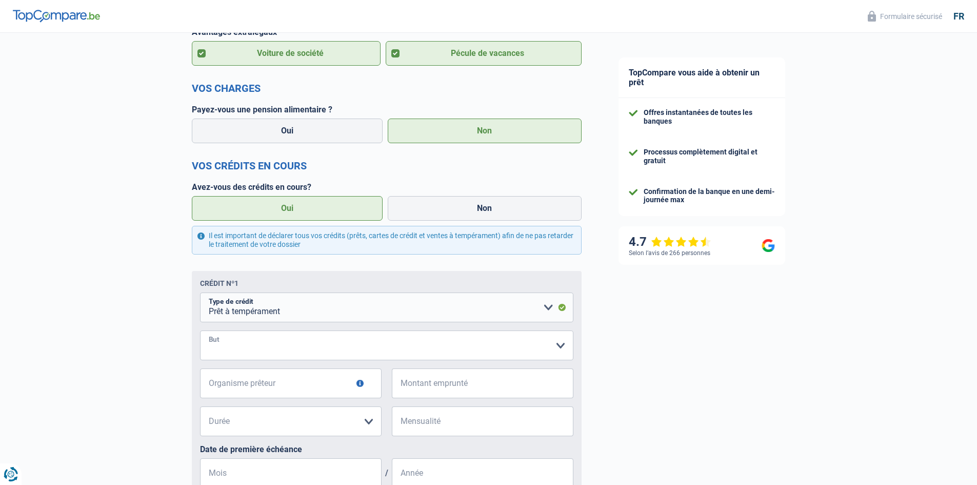
click at [230, 347] on select "Confort maison: meubles, textile, peinture, électroménager, outillage non-profe…" at bounding box center [386, 345] width 373 height 30
click at [158, 325] on div "Chance de réussite de votre simulation est de 80% 1 2 3 4 5 Rajoutez +10% en co…" at bounding box center [300, 232] width 600 height 1091
click at [256, 349] on select "Confort maison: meubles, textile, peinture, électroménager, outillage non-profe…" at bounding box center [386, 345] width 373 height 30
click at [200, 332] on select "Confort maison: meubles, textile, peinture, électroménager, outillage non-profe…" at bounding box center [386, 345] width 373 height 30
click at [253, 345] on select "Confort maison: meubles, textile, peinture, électroménager, outillage non-profe…" at bounding box center [386, 345] width 373 height 30
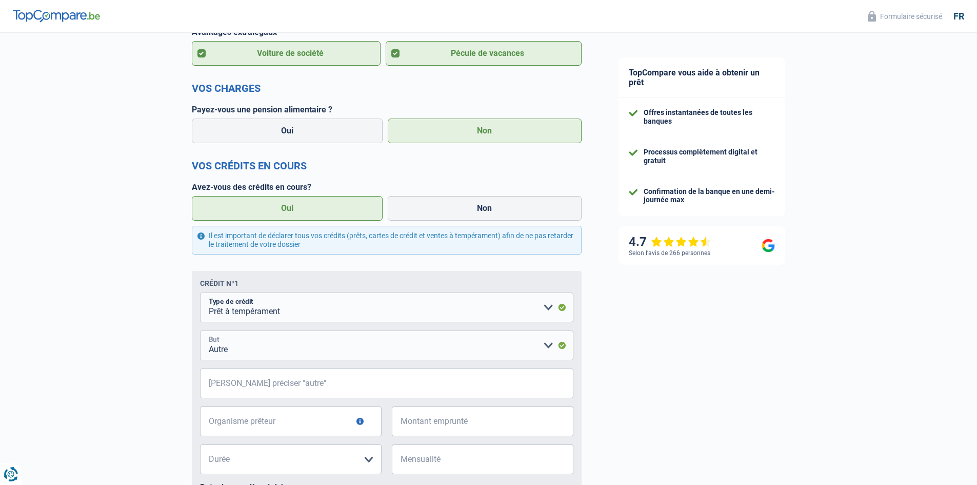
click at [236, 353] on select "Confort maison: meubles, textile, peinture, électroménager, outillage non-profe…" at bounding box center [386, 345] width 373 height 30
select select "homeFurnishingOrRelocation"
click at [200, 332] on select "Confort maison: meubles, textile, peinture, électroménager, outillage non-profe…" at bounding box center [386, 345] width 373 height 30
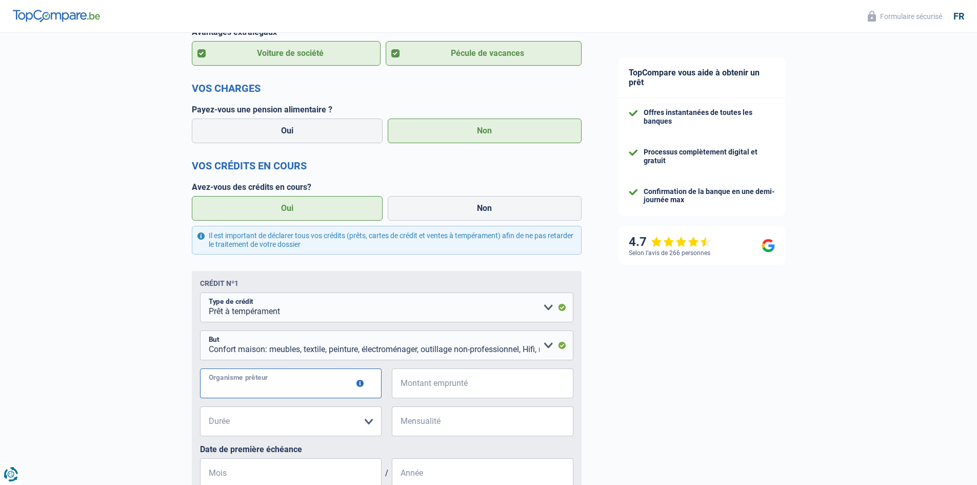
click at [253, 385] on input "Organisme prêteur" at bounding box center [291, 383] width 182 height 30
type input "cofidis"
click at [433, 387] on input "Montant emprunté" at bounding box center [489, 383] width 169 height 30
type input "5.001"
click at [272, 422] on select "12 mois 18 mois 24 mois 30 mois 36 mois Veuillez sélectionner une option" at bounding box center [291, 421] width 182 height 30
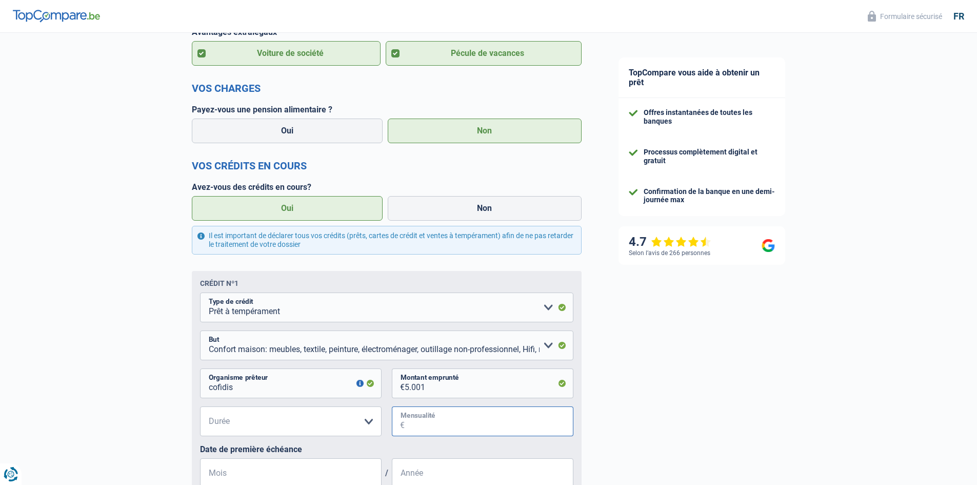
click at [449, 427] on input "Mensualité" at bounding box center [489, 421] width 169 height 30
type input "225"
click at [288, 420] on select "12 mois 18 mois 24 mois 30 mois 36 mois Veuillez sélectionner une option" at bounding box center [291, 421] width 182 height 30
select select "36"
click at [200, 408] on select "12 mois 18 mois 24 mois 30 mois 36 mois Veuillez sélectionner une option" at bounding box center [291, 421] width 182 height 30
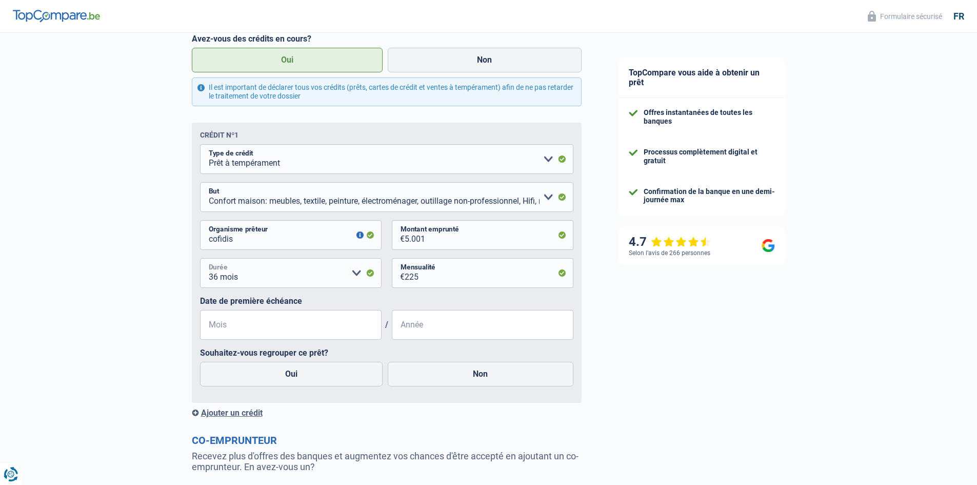
scroll to position [513, 0]
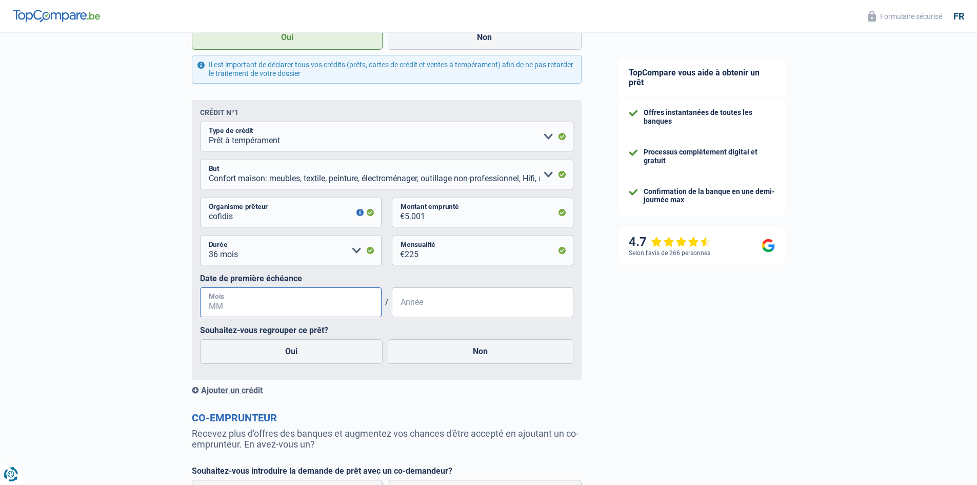
click at [272, 300] on input "Mois" at bounding box center [291, 302] width 182 height 30
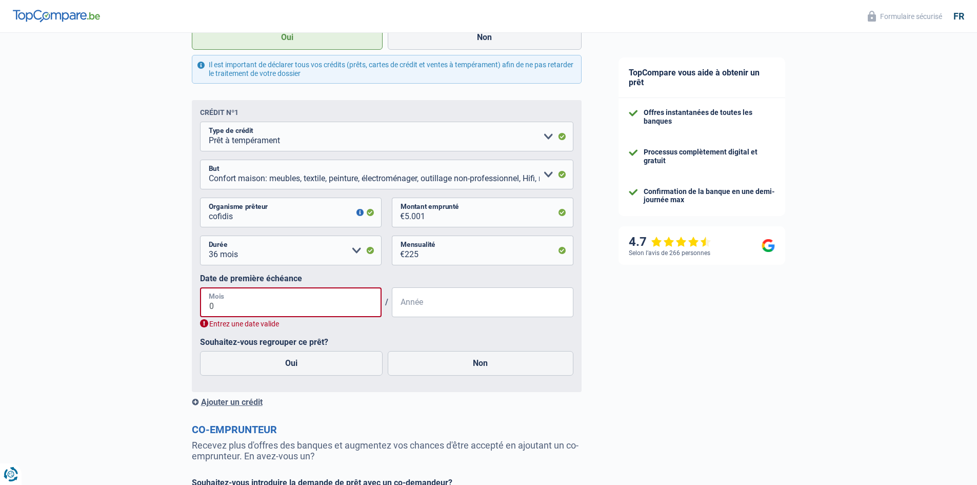
type input "07"
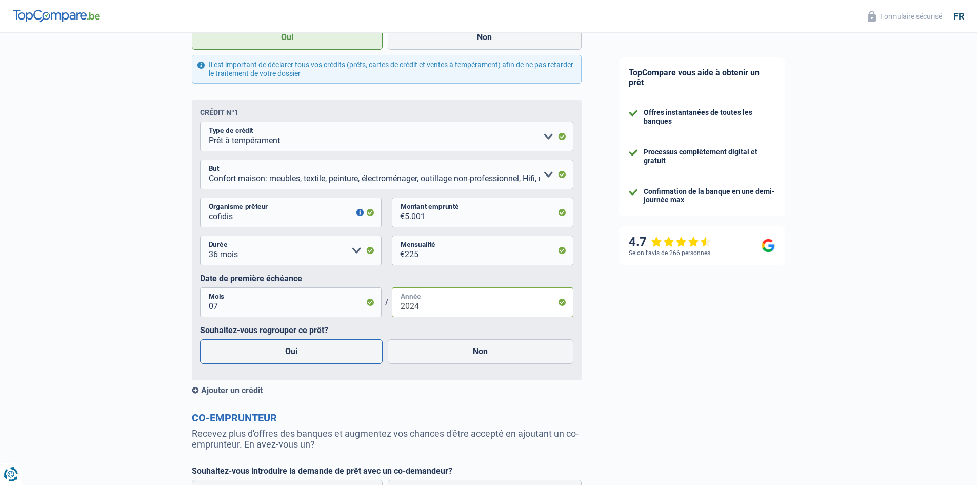
type input "2024"
click at [290, 351] on label "Oui" at bounding box center [291, 351] width 183 height 25
click at [290, 351] on input "Oui" at bounding box center [291, 351] width 183 height 25
radio input "true"
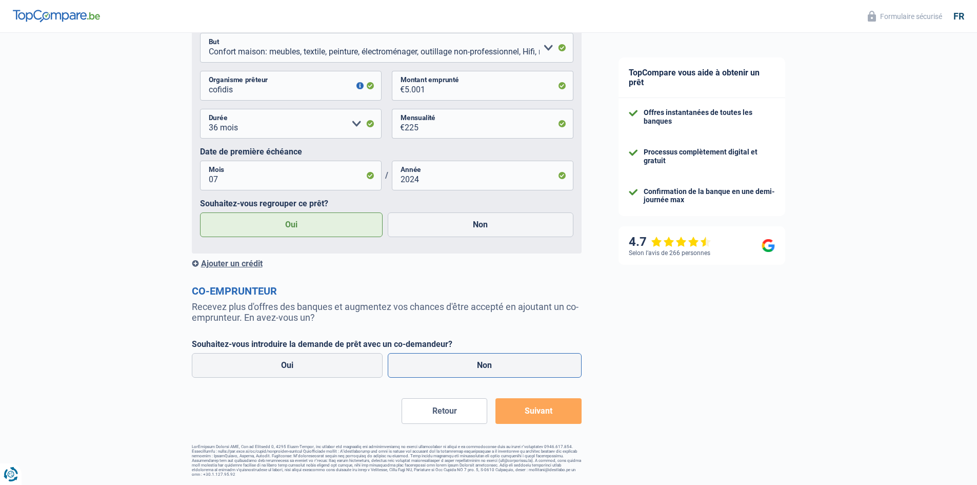
click at [477, 364] on label "Non" at bounding box center [485, 365] width 194 height 25
click at [477, 364] on input "Non" at bounding box center [485, 365] width 194 height 25
radio input "true"
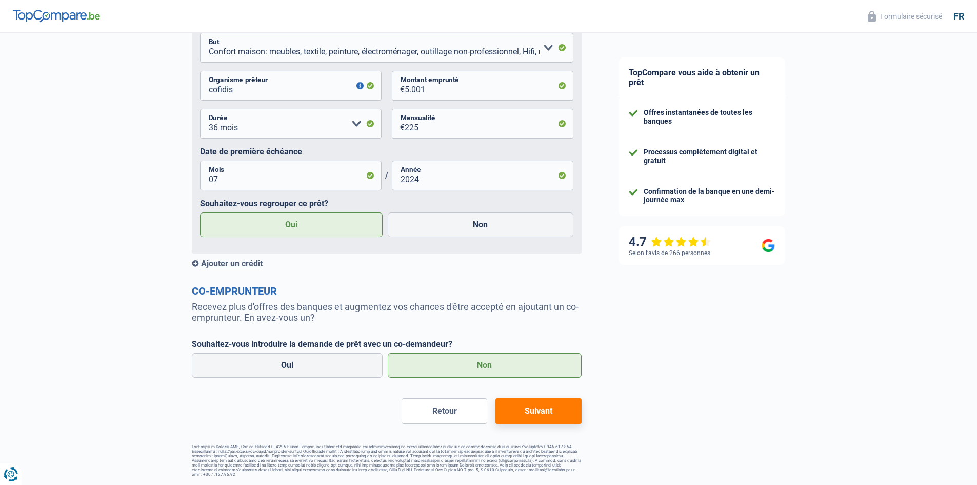
click at [535, 411] on button "Suivant" at bounding box center [538, 411] width 86 height 26
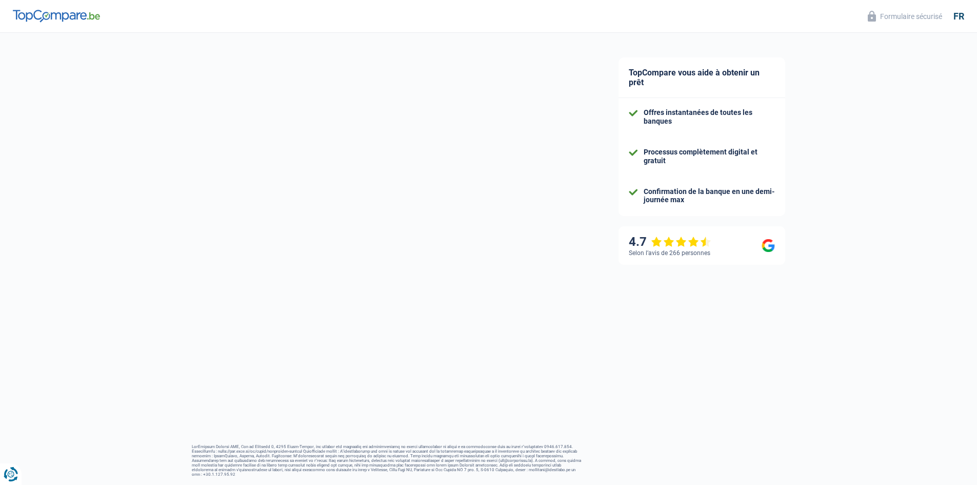
scroll to position [12, 0]
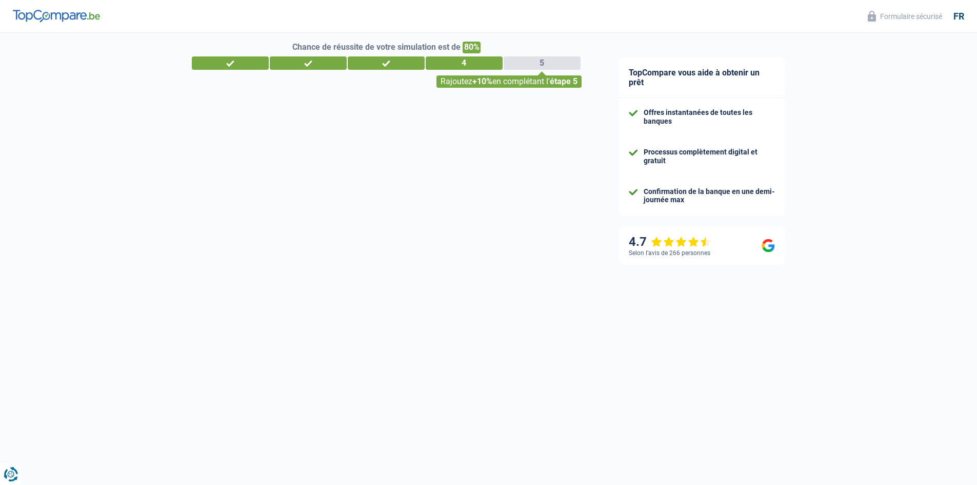
select select "refinancing"
select select "30"
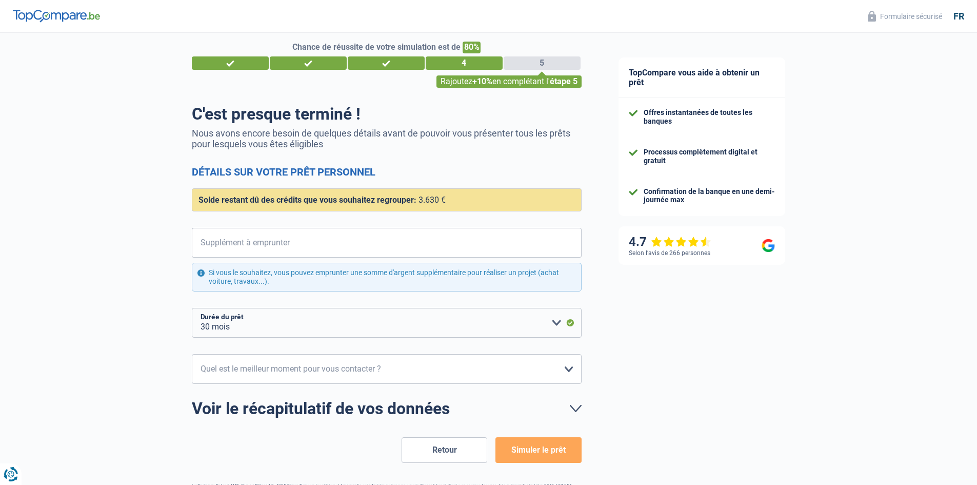
scroll to position [0, 0]
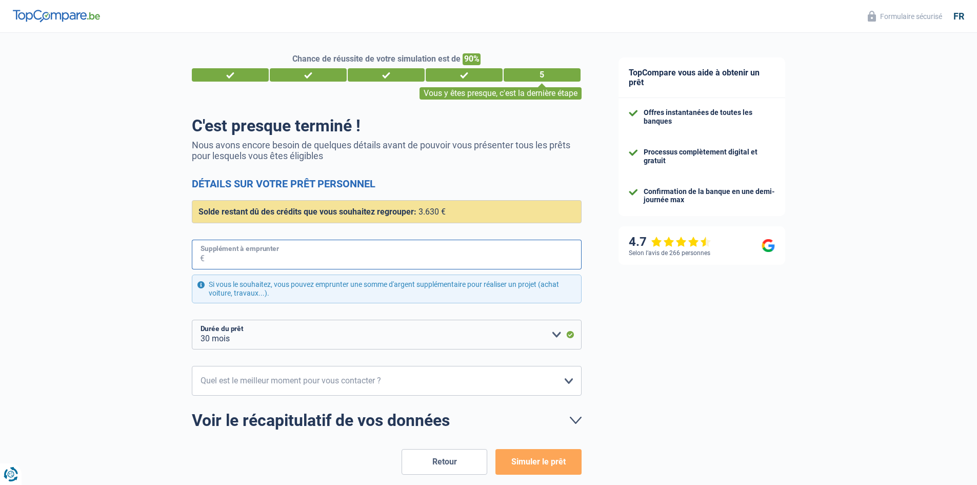
click at [283, 256] on input "Supplément à emprunter" at bounding box center [393, 254] width 377 height 30
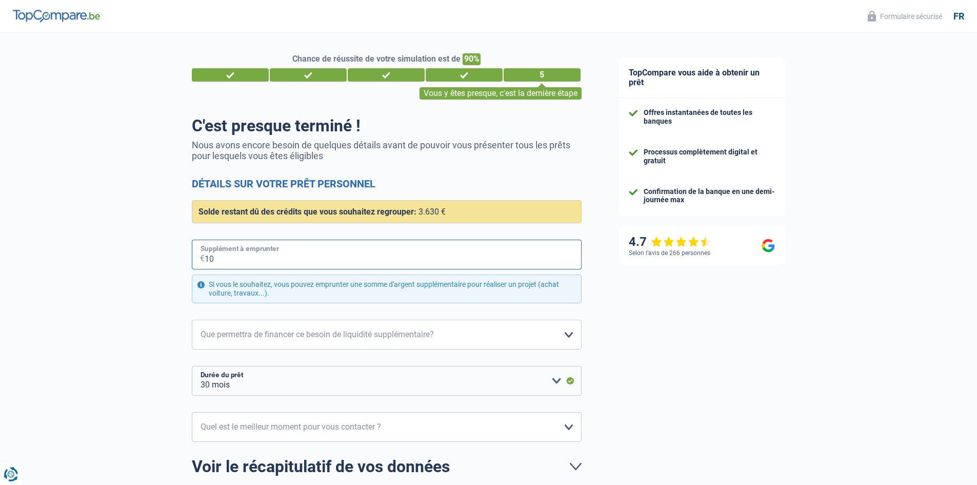
type input "100"
select select "36"
type input "10.000"
select select "60"
type input "10.000"
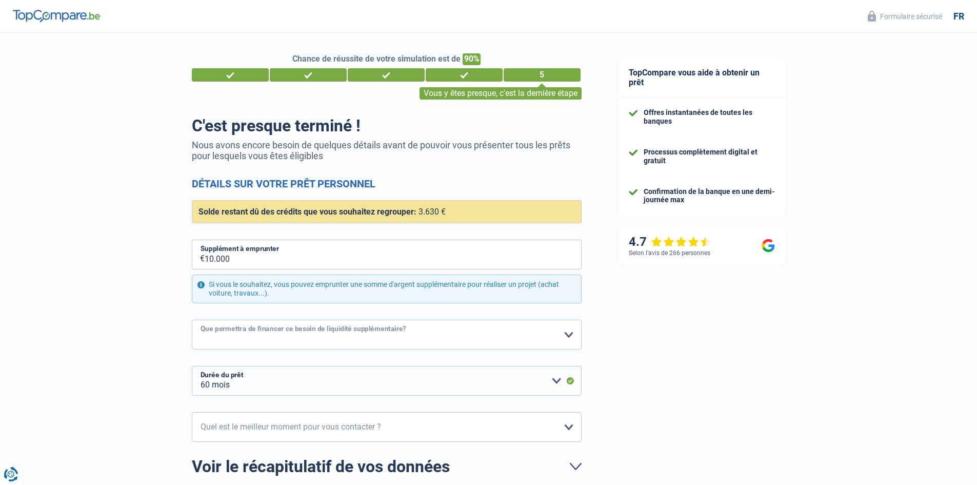
click at [281, 333] on select "Confort maison: meubles, textile, peinture, électroménager, outillage non-profe…" at bounding box center [387, 334] width 390 height 30
select select "movingOrInstallation"
click at [192, 320] on select "Confort maison: meubles, textile, peinture, électroménager, outillage non-profe…" at bounding box center [387, 334] width 390 height 30
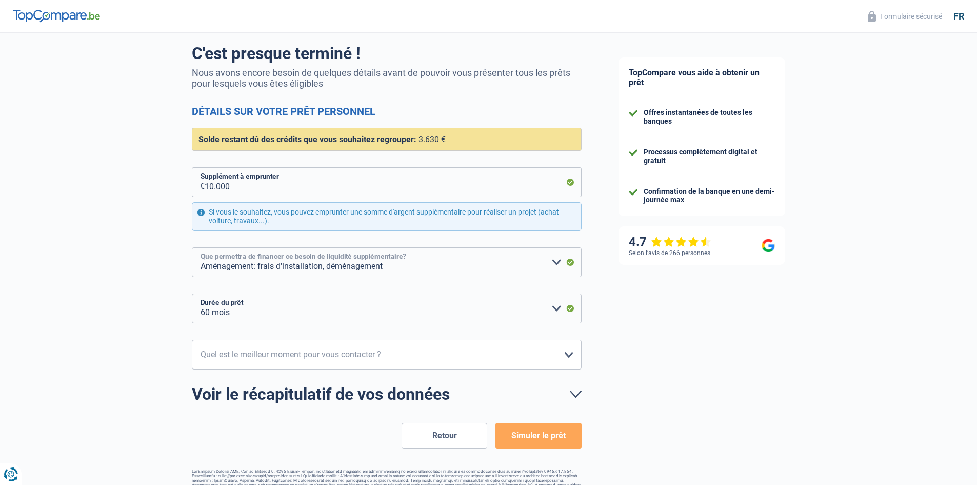
scroll to position [96, 0]
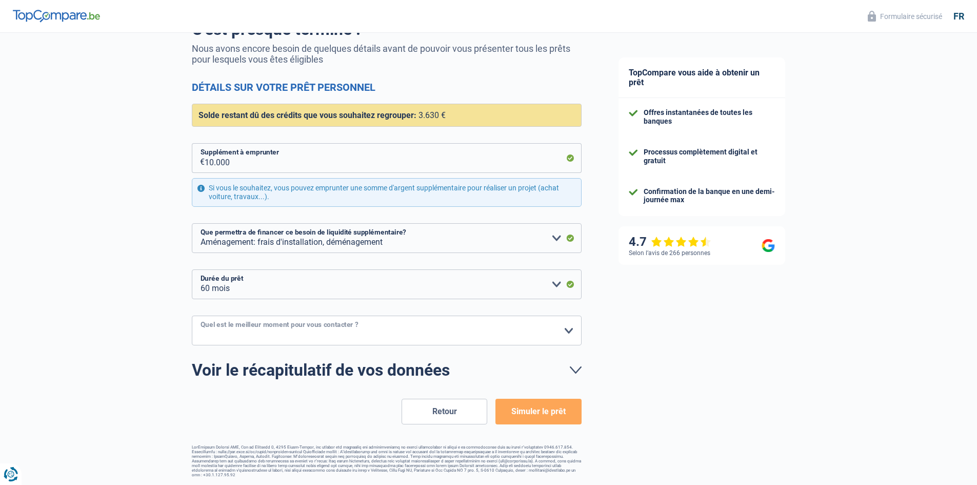
click at [294, 328] on select "10h-12h 12h-14h 14h-16h 16h-18h Veuillez sélectionner une option" at bounding box center [387, 330] width 390 height 30
select select "10-12"
click at [192, 316] on select "10h-12h 12h-14h 14h-16h 16h-18h Veuillez sélectionner une option" at bounding box center [387, 330] width 390 height 30
click at [536, 409] on button "Simuler le prêt" at bounding box center [538, 411] width 86 height 26
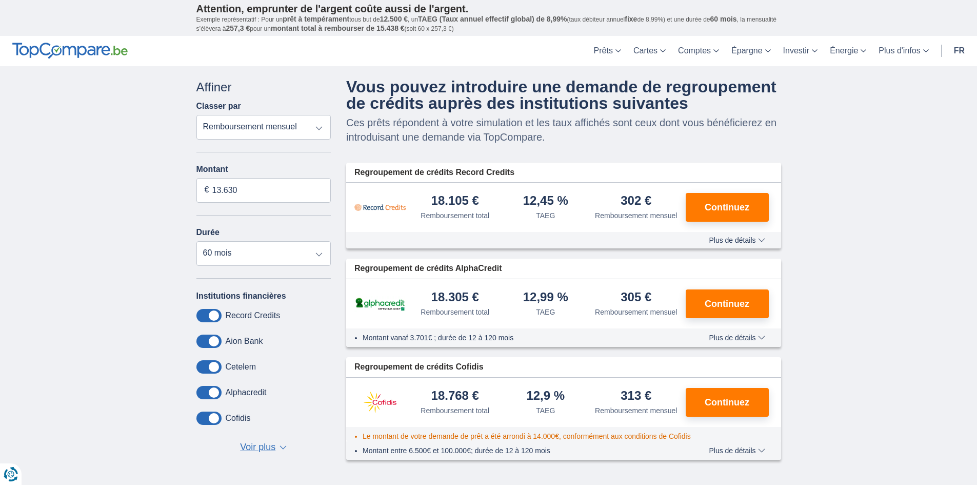
click at [252, 447] on span "Voir plus" at bounding box center [257, 446] width 35 height 13
click at [725, 238] on span "Plus de détails" at bounding box center [737, 239] width 56 height 7
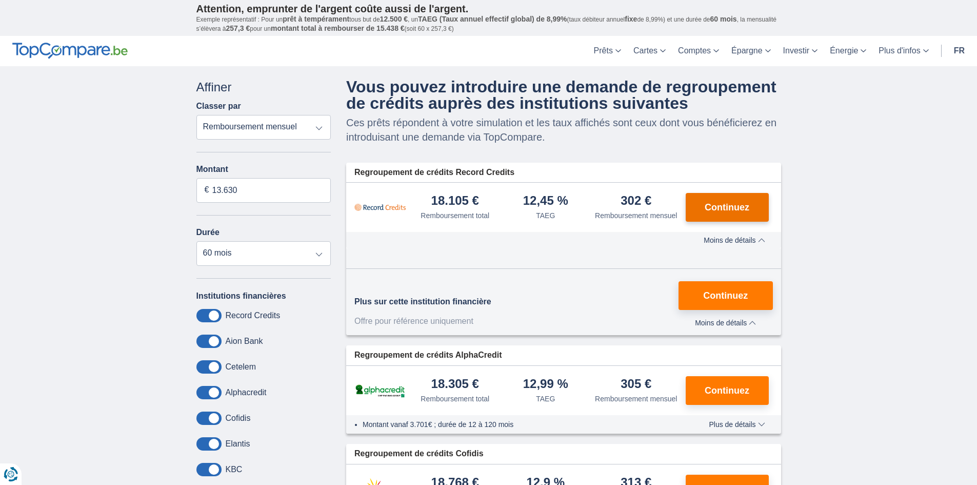
click at [723, 206] on span "Continuez" at bounding box center [726, 207] width 45 height 9
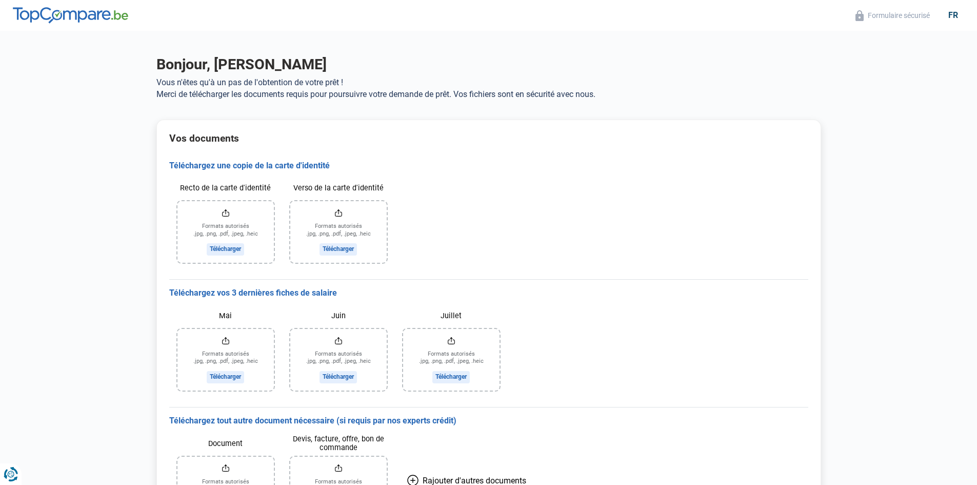
scroll to position [85, 0]
